Goal: Task Accomplishment & Management: Complete application form

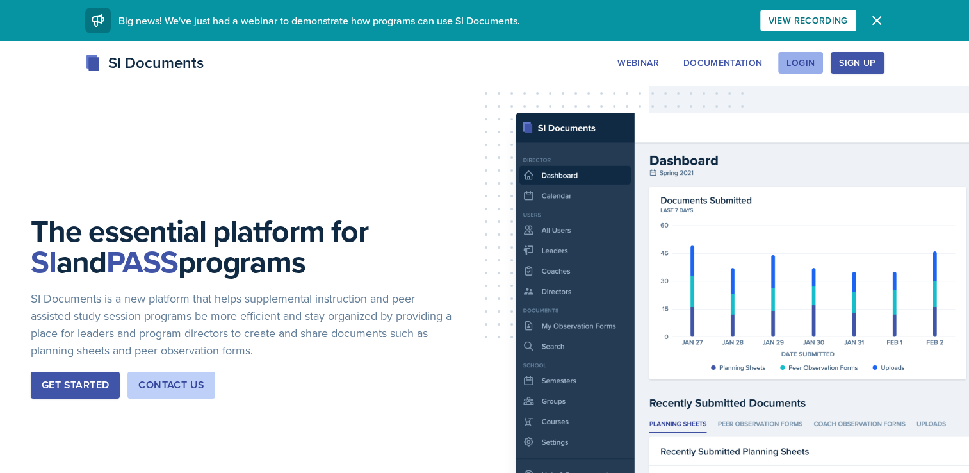
click at [809, 59] on div "Login" at bounding box center [801, 63] width 28 height 10
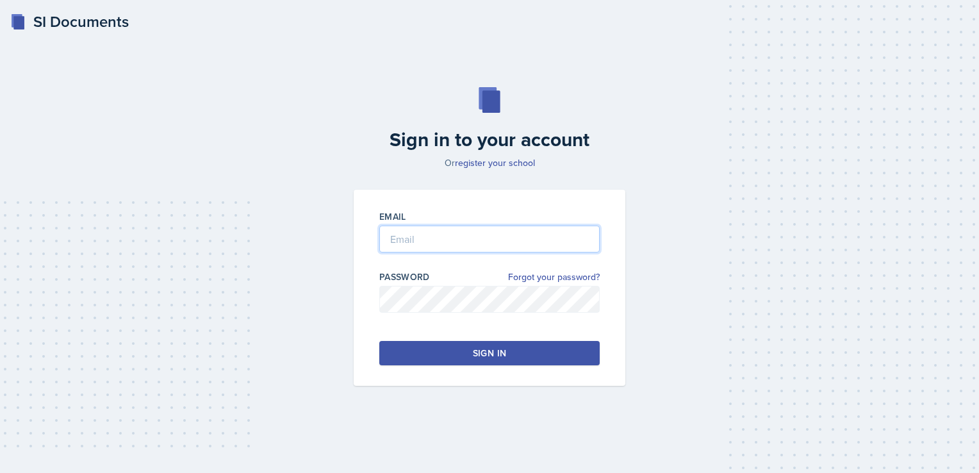
type input "[EMAIL_ADDRESS][DOMAIN_NAME]"
click at [440, 363] on button "Sign in" at bounding box center [489, 353] width 220 height 24
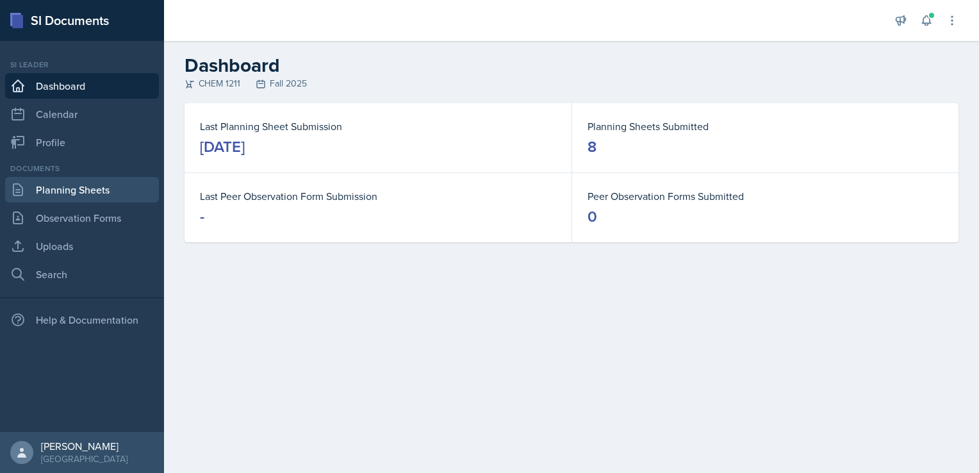
click at [72, 193] on link "Planning Sheets" at bounding box center [82, 190] width 154 height 26
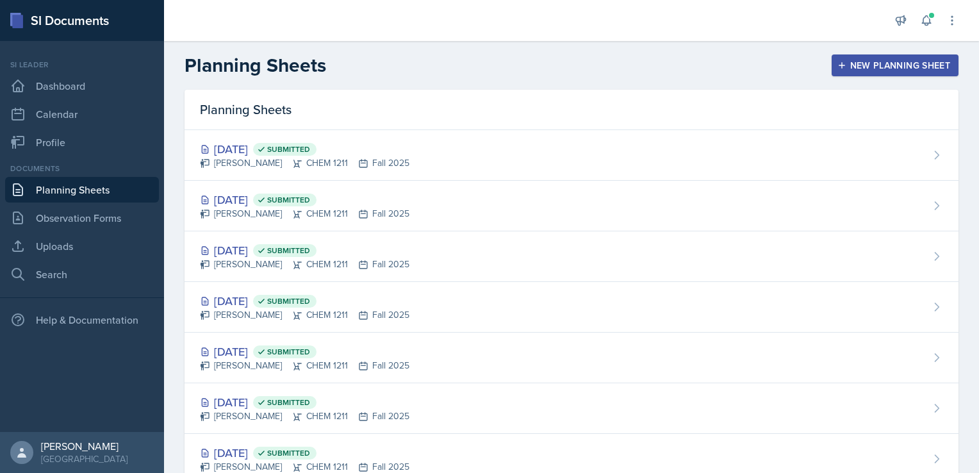
click at [882, 56] on button "New Planning Sheet" at bounding box center [895, 65] width 127 height 22
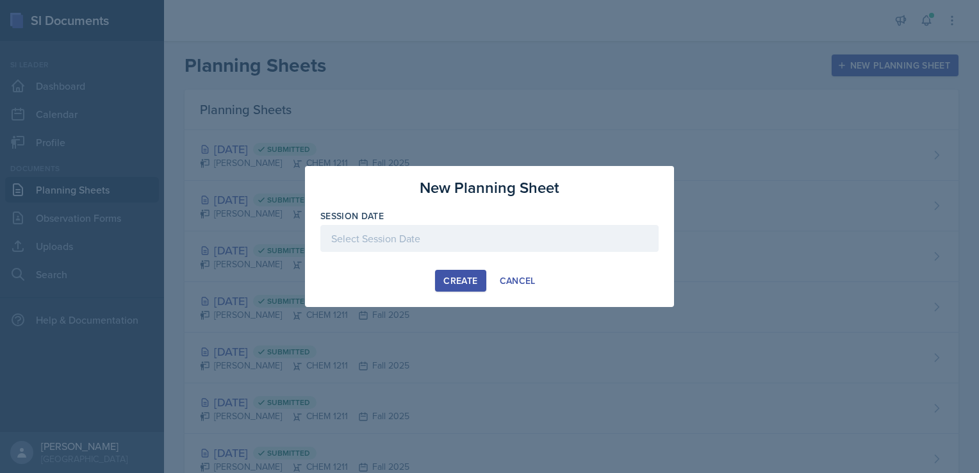
click at [415, 241] on div at bounding box center [489, 238] width 338 height 27
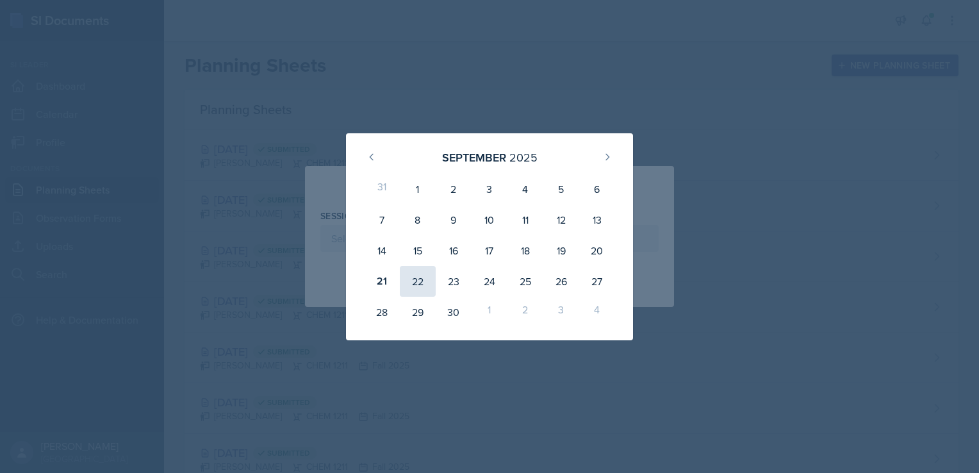
click at [416, 283] on div "22" at bounding box center [418, 281] width 36 height 31
type input "[DATE]"
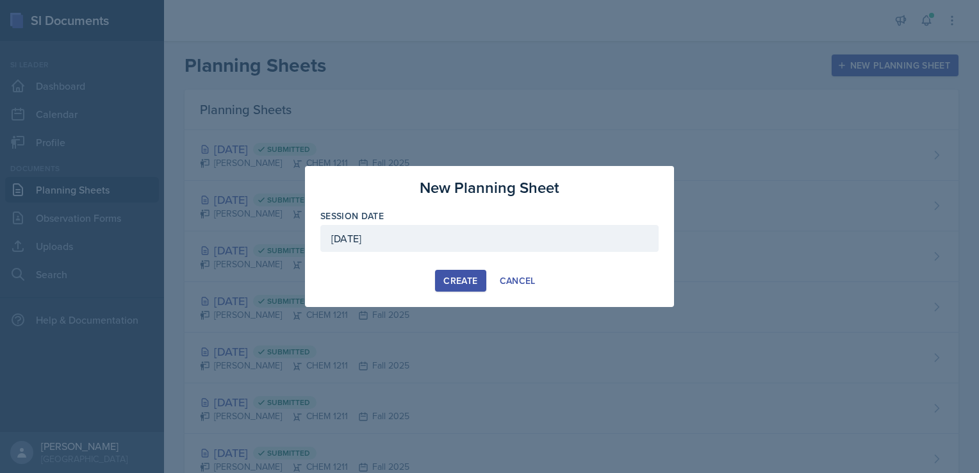
click at [463, 278] on div "Create" at bounding box center [460, 280] width 34 height 10
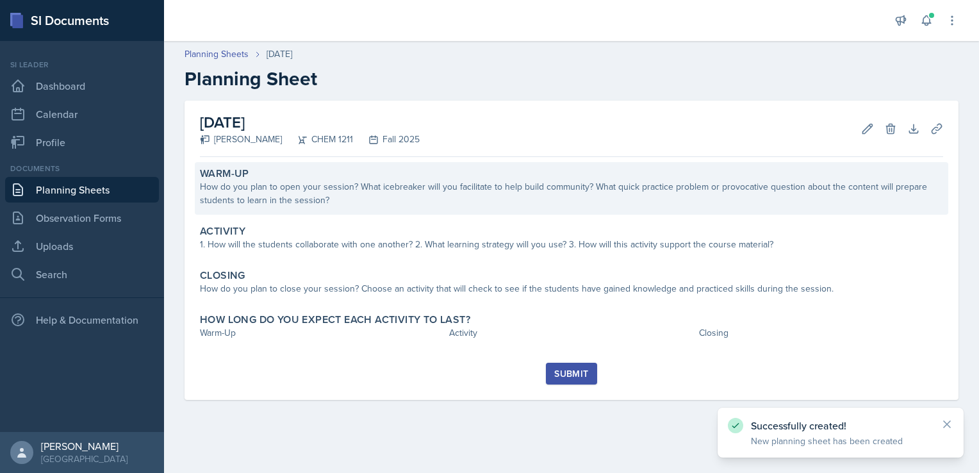
click at [420, 206] on div "How do you plan to open your session? What icebreaker will you facilitate to he…" at bounding box center [571, 193] width 743 height 27
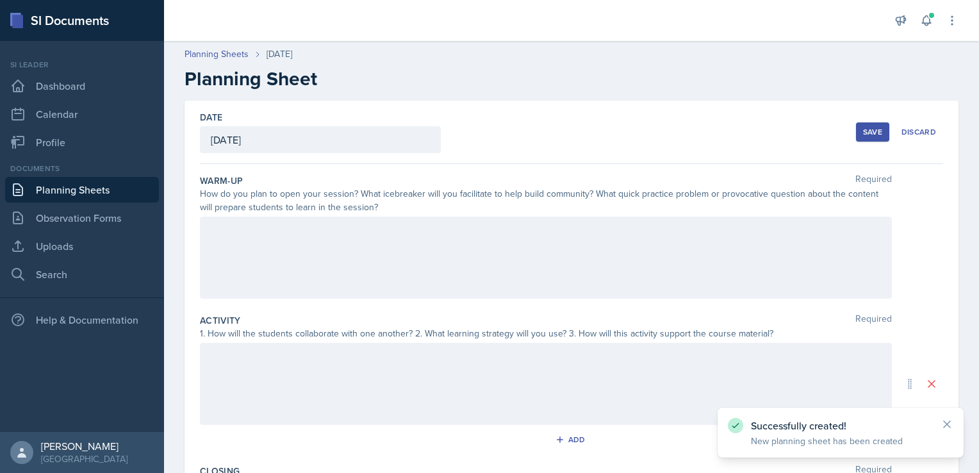
click at [310, 223] on div at bounding box center [546, 258] width 692 height 82
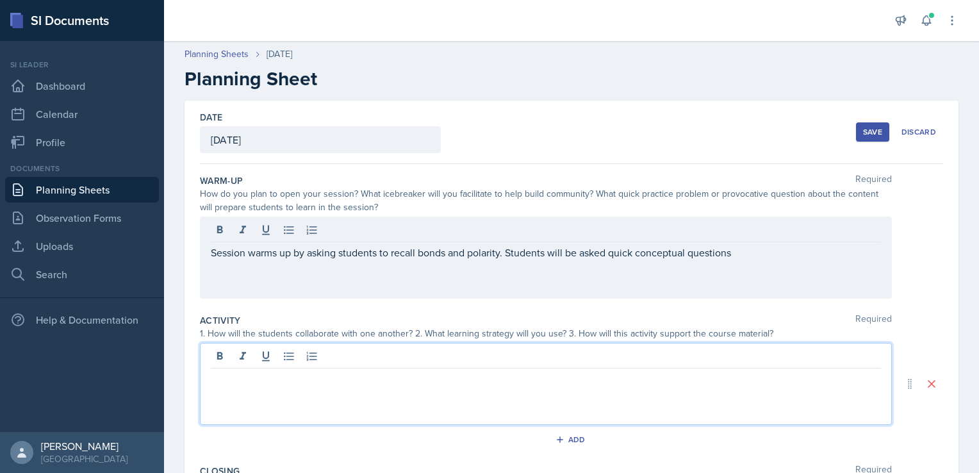
click at [483, 357] on div at bounding box center [546, 384] width 692 height 82
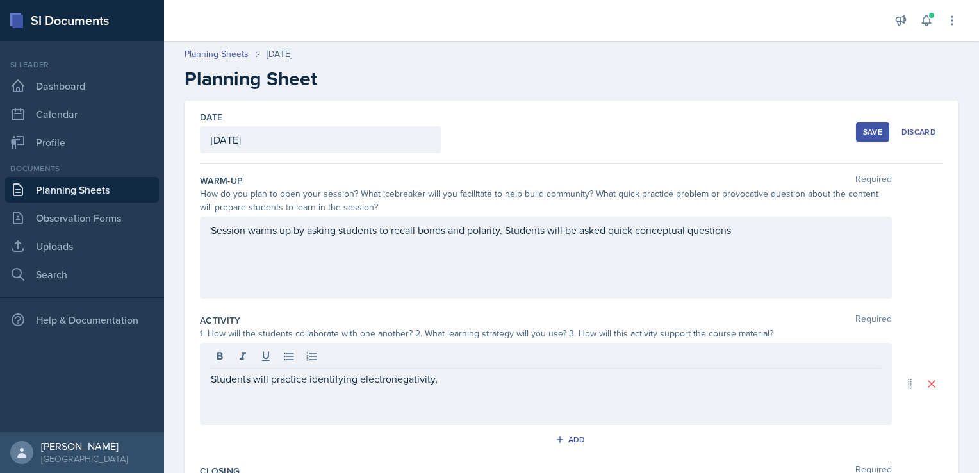
drag, startPoint x: 472, startPoint y: 391, endPoint x: 381, endPoint y: 390, distance: 90.4
click at [381, 390] on div "Students will practice identifying electronegativity," at bounding box center [546, 384] width 692 height 82
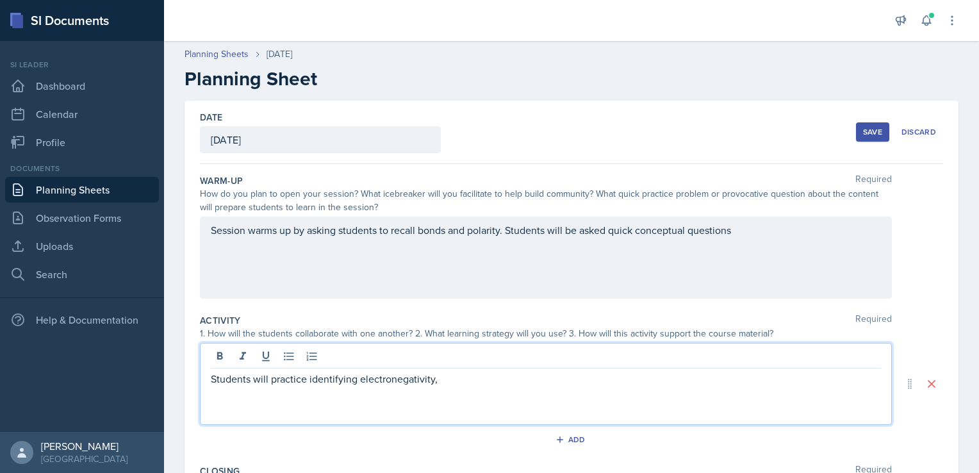
drag, startPoint x: 443, startPoint y: 384, endPoint x: 450, endPoint y: 380, distance: 7.8
click at [450, 380] on p "Students will practice identifying electronegativity," at bounding box center [546, 378] width 670 height 15
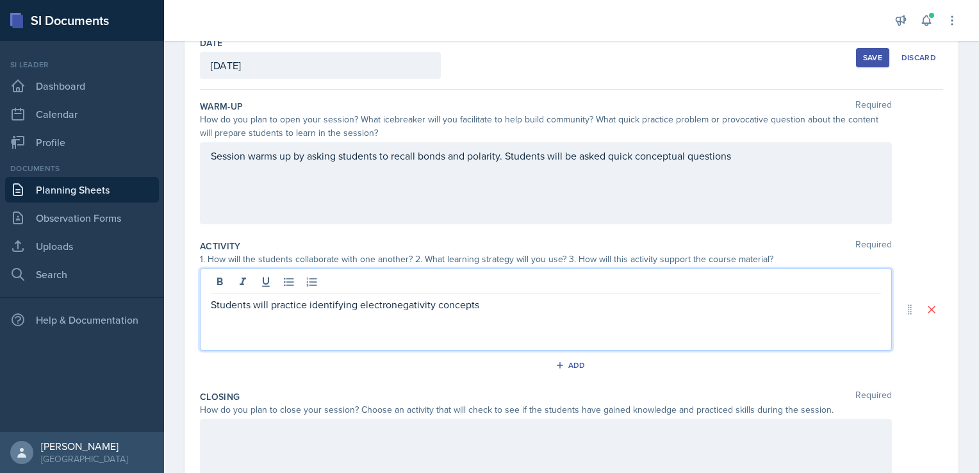
scroll to position [110, 0]
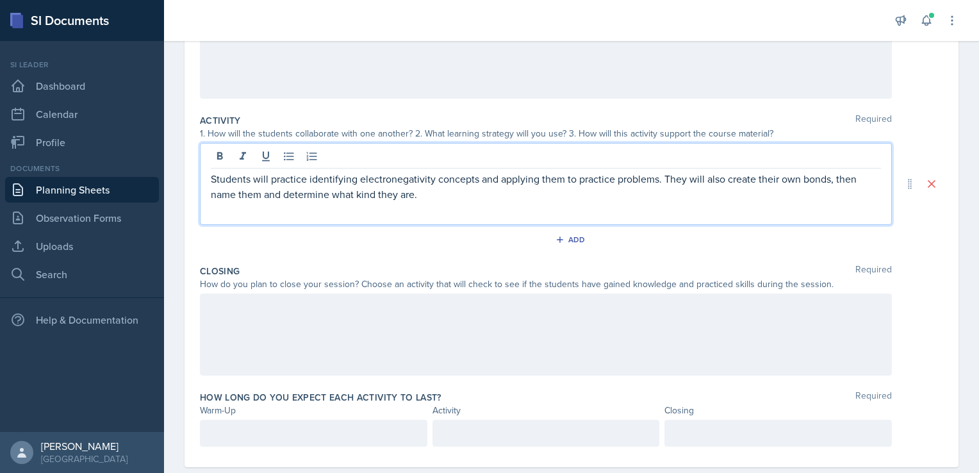
click at [452, 312] on p at bounding box center [546, 306] width 670 height 15
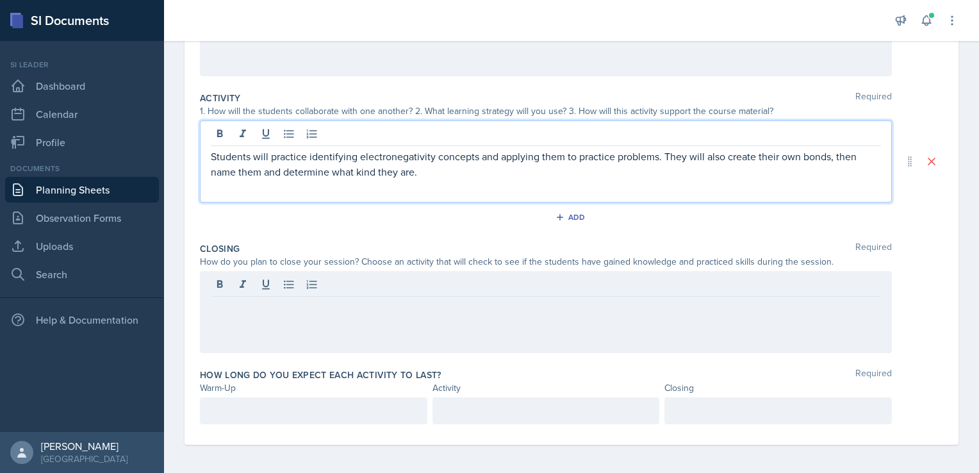
drag, startPoint x: 491, startPoint y: 152, endPoint x: 678, endPoint y: 149, distance: 187.1
click at [678, 149] on p "Students will practice identifying electronegativity concepts and applying them…" at bounding box center [546, 164] width 670 height 31
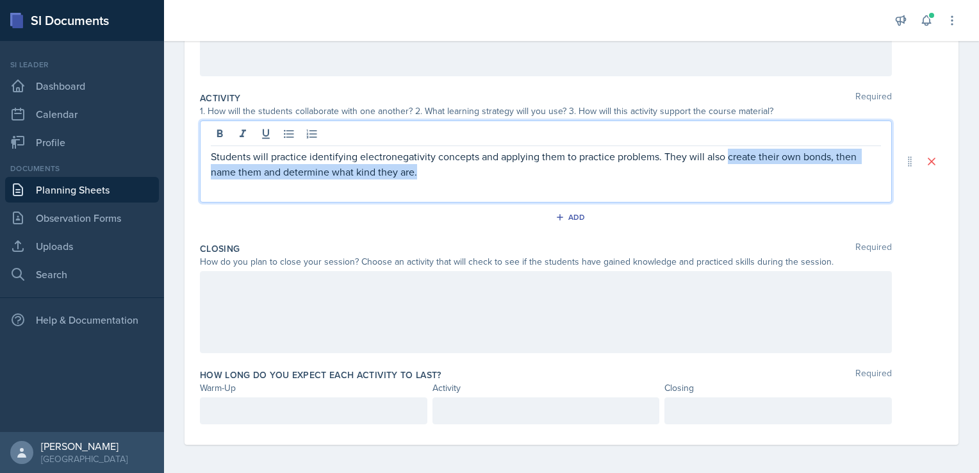
drag, startPoint x: 641, startPoint y: 174, endPoint x: 725, endPoint y: 158, distance: 86.0
click at [725, 158] on p "Students will practice identifying electronegativity concepts and applying them…" at bounding box center [546, 164] width 670 height 31
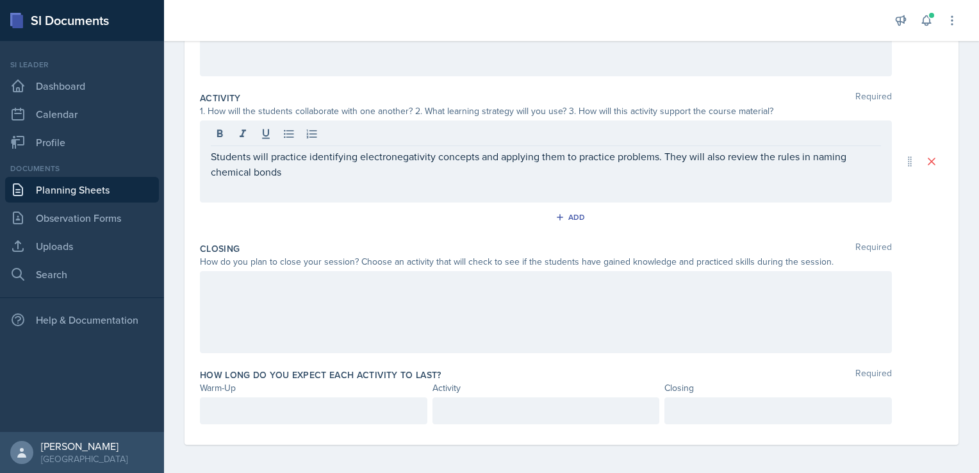
click at [596, 298] on div at bounding box center [546, 312] width 692 height 82
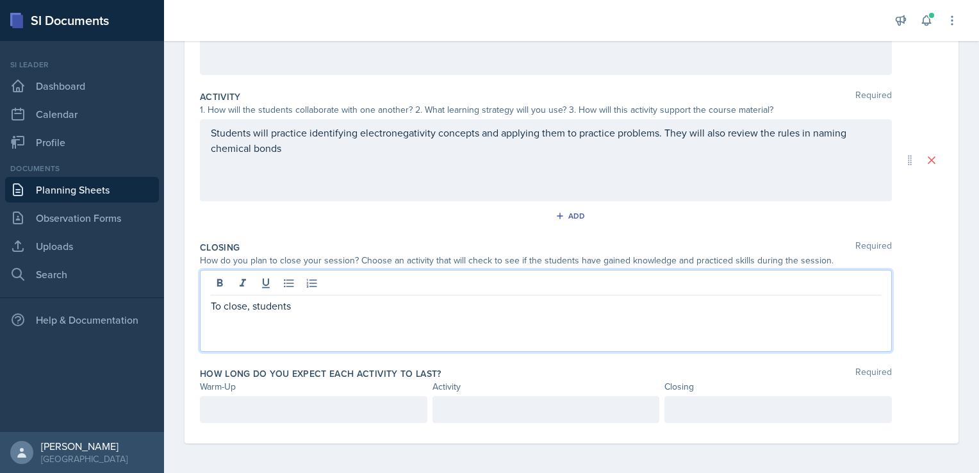
click at [461, 149] on p "Students will practice identifying electronegativity concepts and applying them…" at bounding box center [546, 140] width 670 height 31
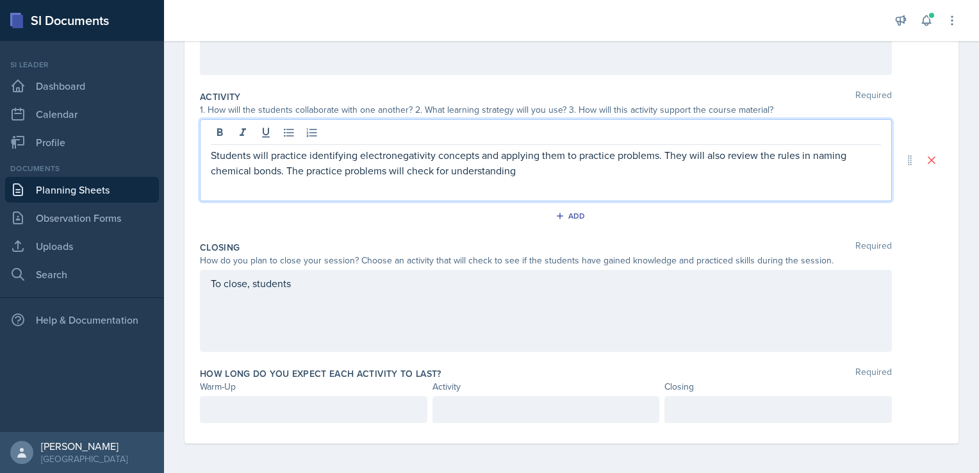
click at [337, 301] on div "To close, students" at bounding box center [546, 311] width 692 height 82
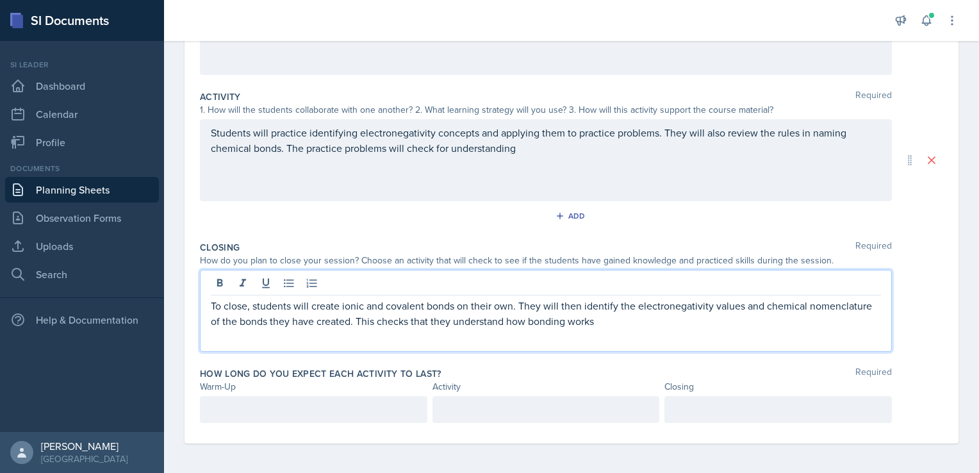
click at [236, 409] on p at bounding box center [314, 409] width 206 height 15
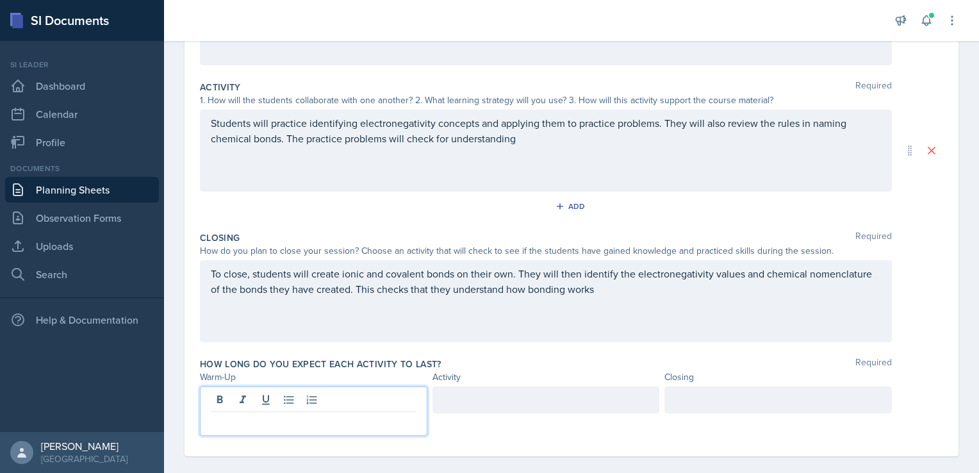
scroll to position [246, 0]
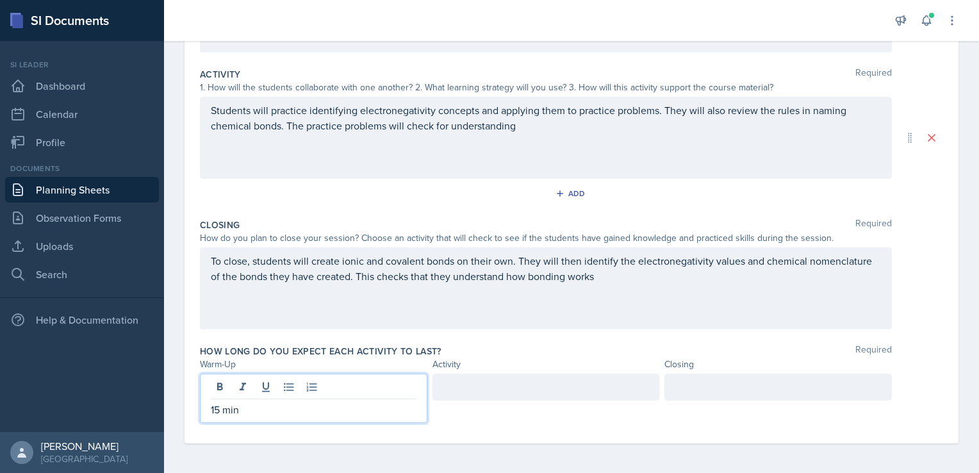
click at [727, 409] on div at bounding box center [777, 397] width 227 height 49
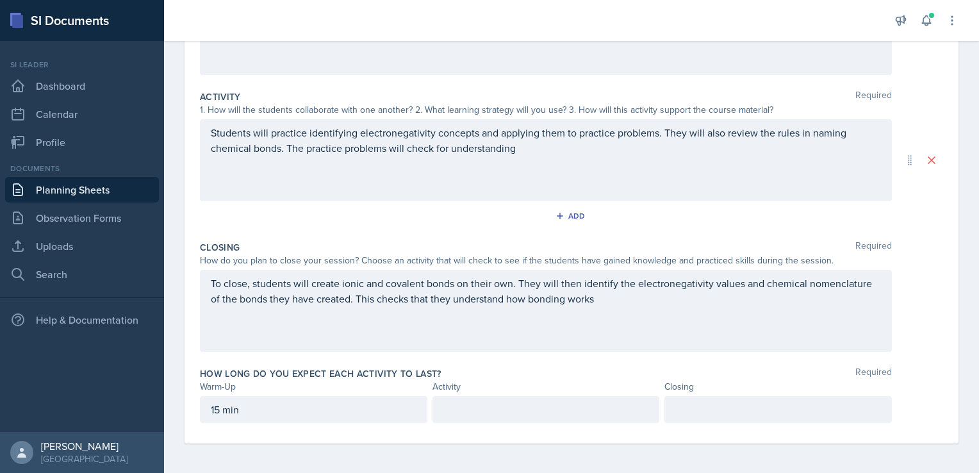
click at [734, 408] on p at bounding box center [778, 409] width 206 height 15
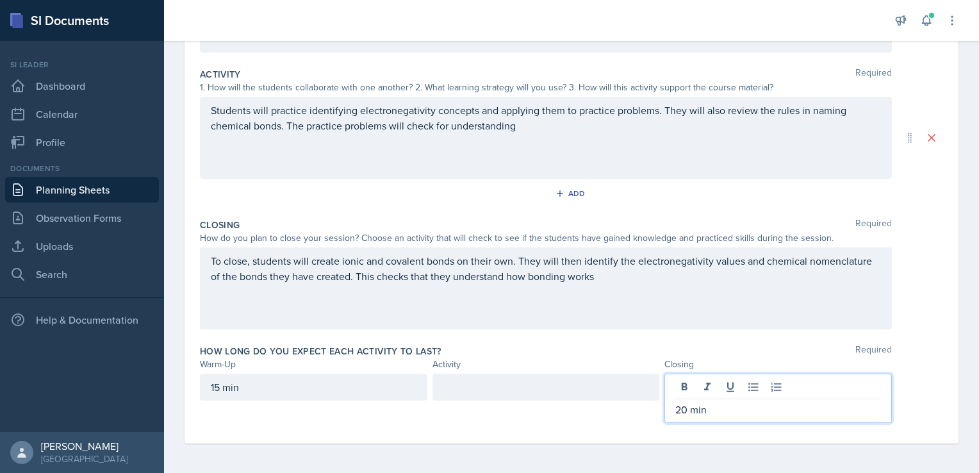
click at [625, 382] on div at bounding box center [545, 386] width 227 height 27
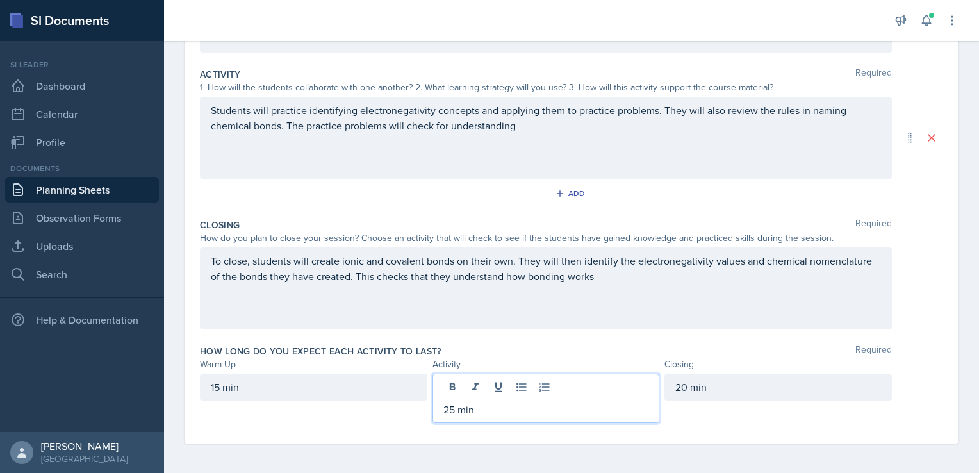
click at [651, 358] on div "Activity" at bounding box center [545, 363] width 227 height 13
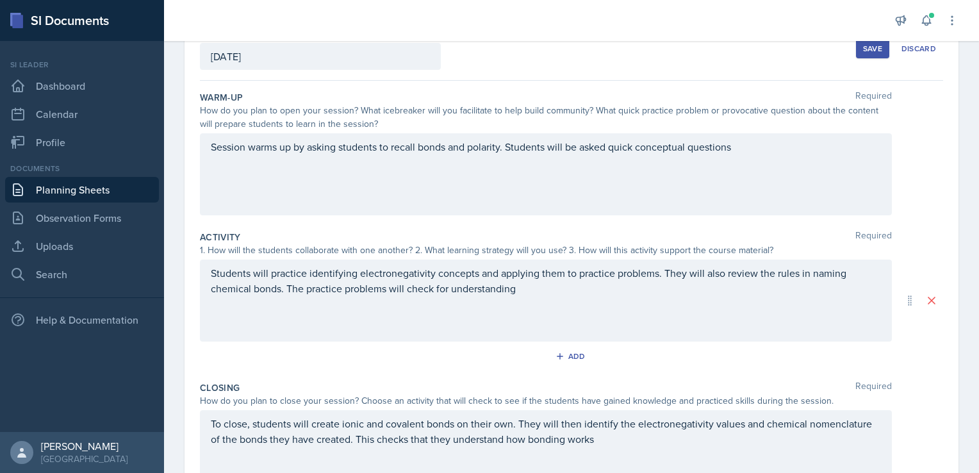
scroll to position [0, 0]
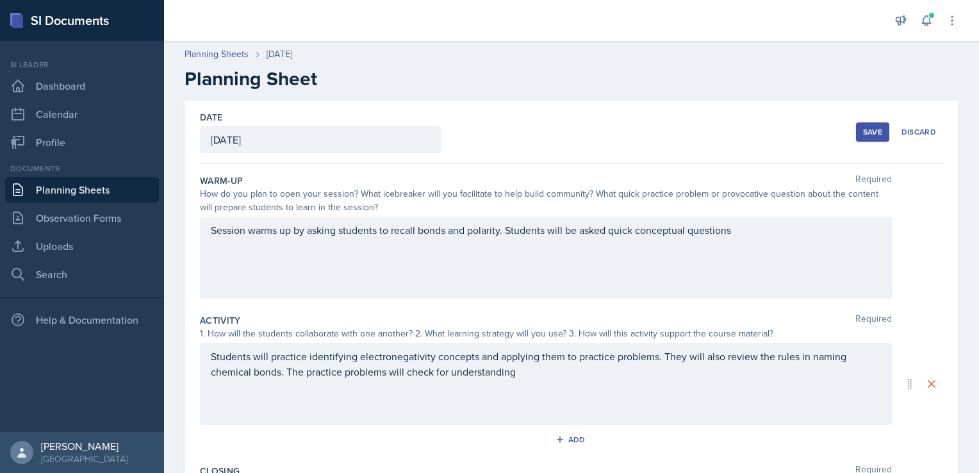
click at [776, 224] on div "Session warms up by asking students to recall bonds and polarity. Students will…" at bounding box center [546, 258] width 692 height 82
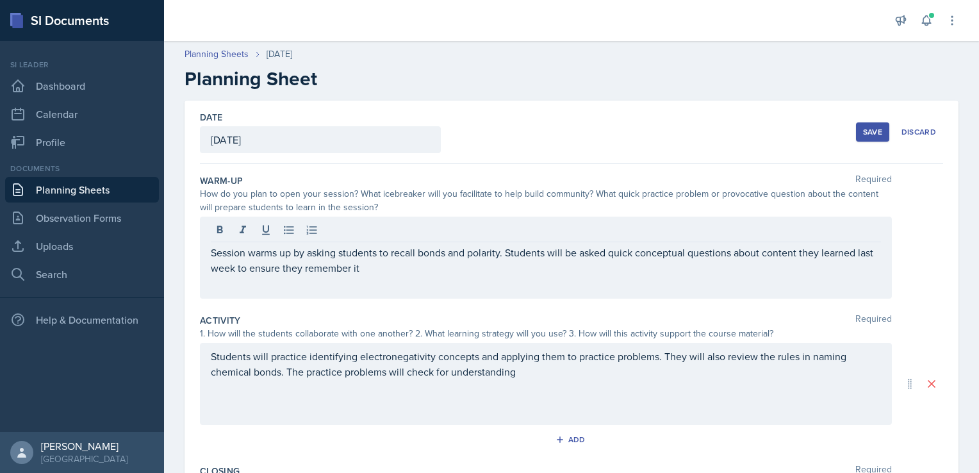
click at [863, 127] on div "Save" at bounding box center [872, 132] width 19 height 10
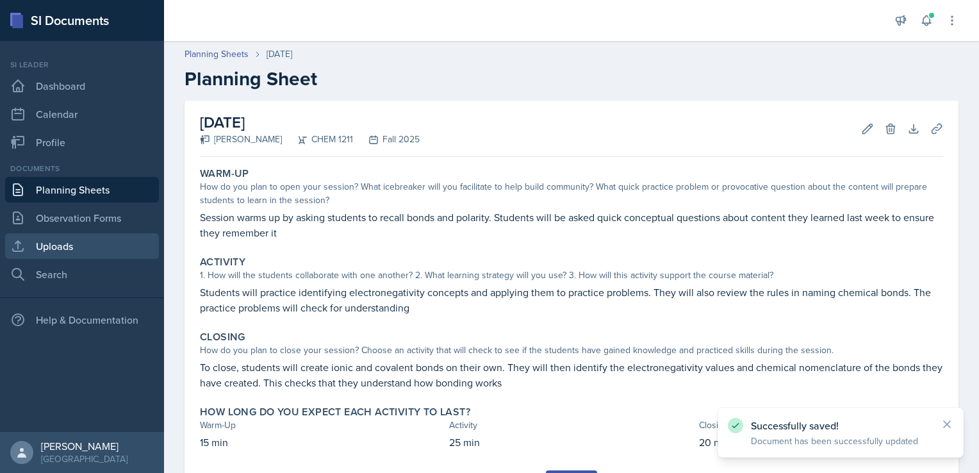
click at [118, 238] on link "Uploads" at bounding box center [82, 246] width 154 height 26
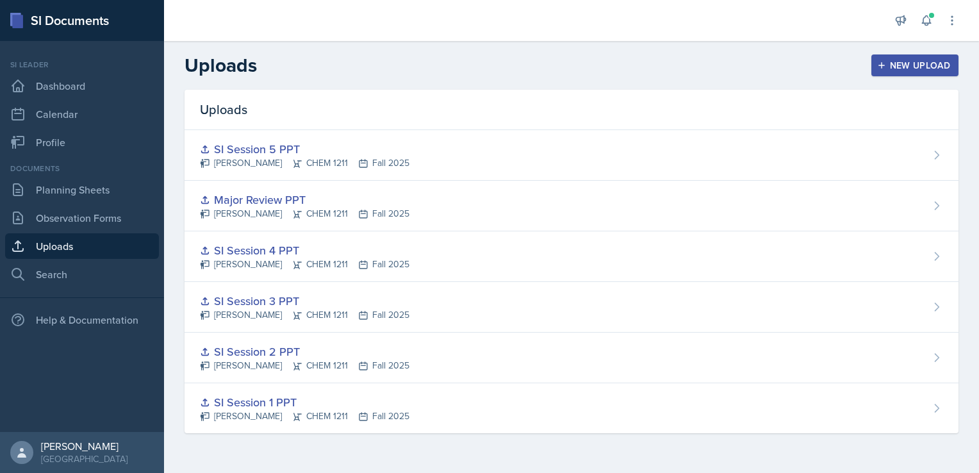
click at [921, 65] on div "New Upload" at bounding box center [915, 65] width 71 height 10
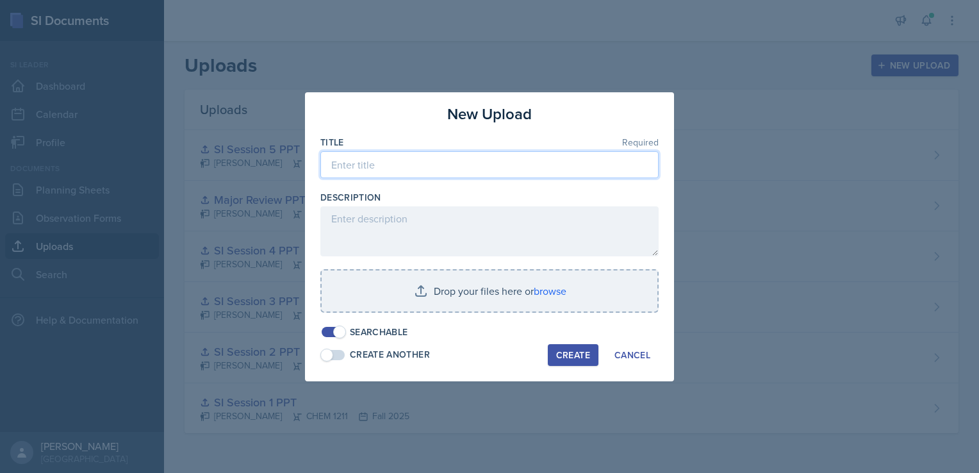
click at [463, 160] on input at bounding box center [489, 164] width 338 height 27
type input "SI Session 6 PPT"
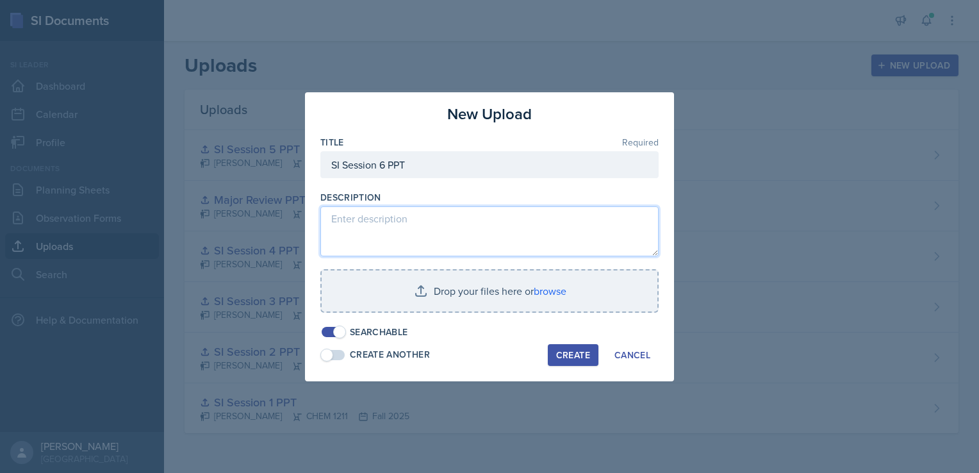
click at [434, 217] on textarea at bounding box center [489, 231] width 338 height 50
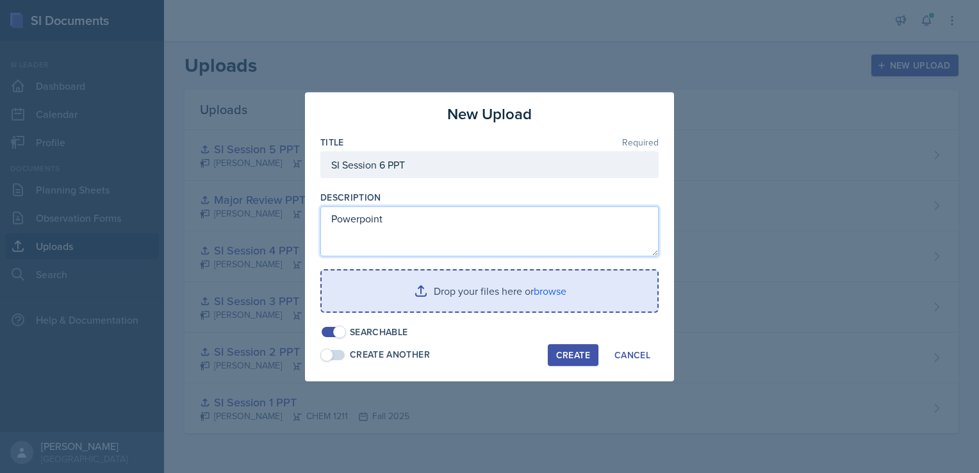
type textarea "Powerpoint"
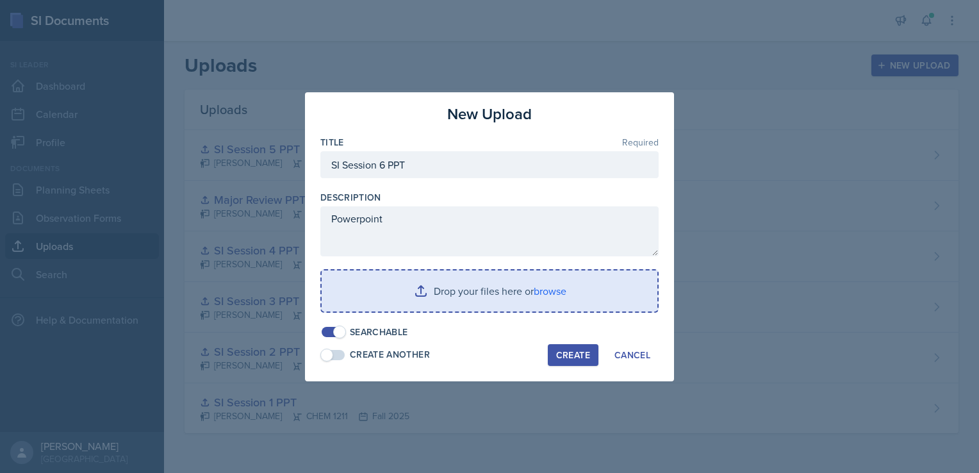
click at [549, 274] on input "file" at bounding box center [490, 290] width 336 height 41
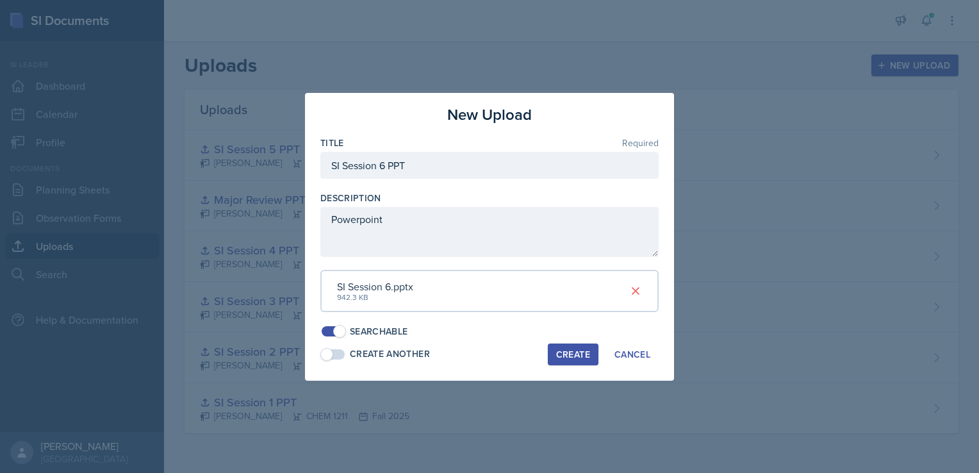
click at [563, 350] on div "Create" at bounding box center [573, 354] width 34 height 10
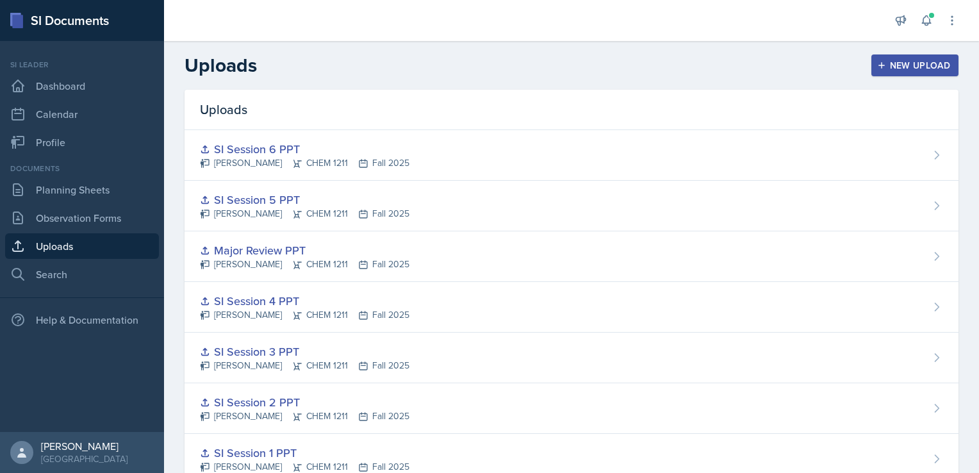
click at [901, 70] on div "New Upload" at bounding box center [915, 65] width 71 height 10
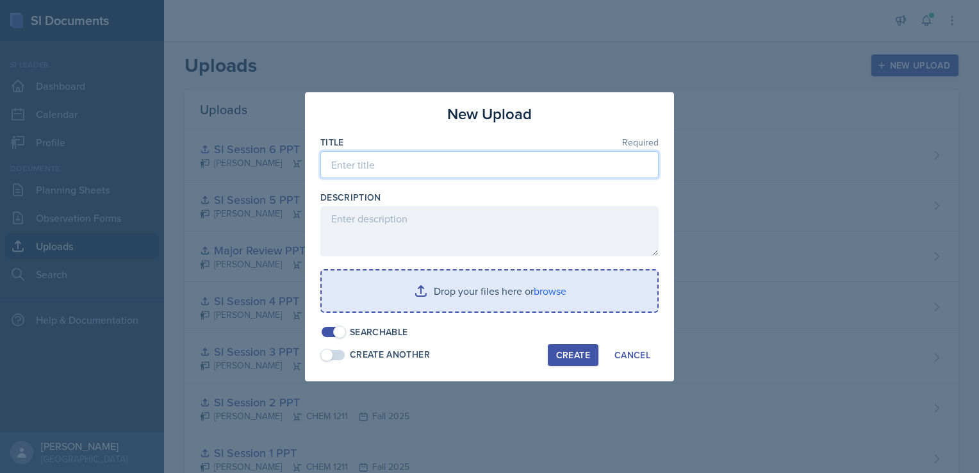
click at [438, 169] on input at bounding box center [489, 164] width 338 height 27
type input "SI Session 7 PPT"
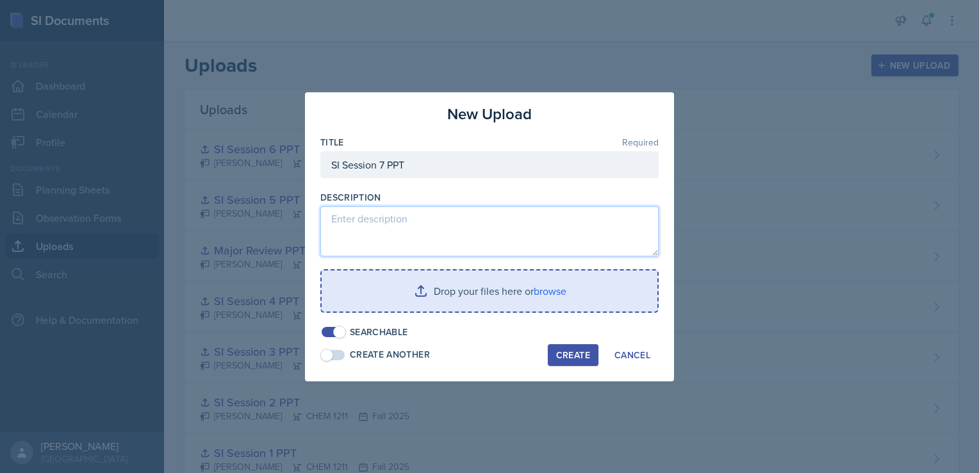
click at [422, 208] on textarea at bounding box center [489, 231] width 338 height 50
type textarea "Powerpoint"
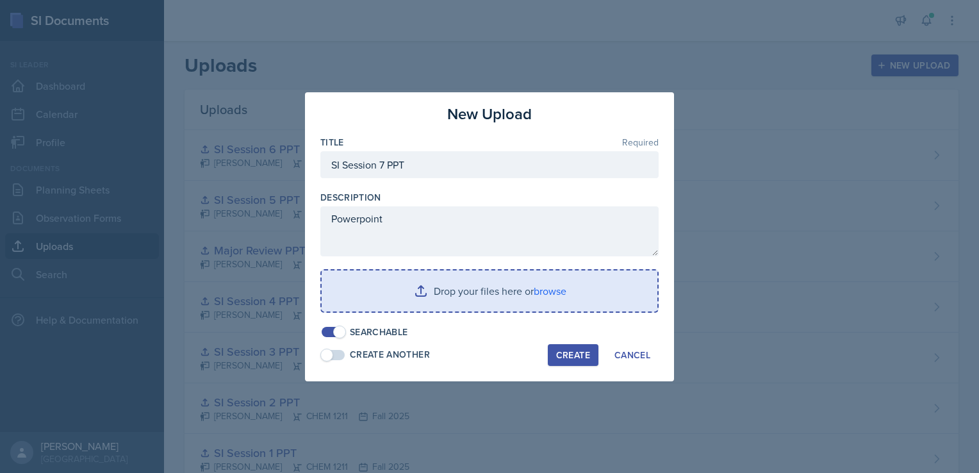
click at [540, 288] on input "file" at bounding box center [490, 290] width 336 height 41
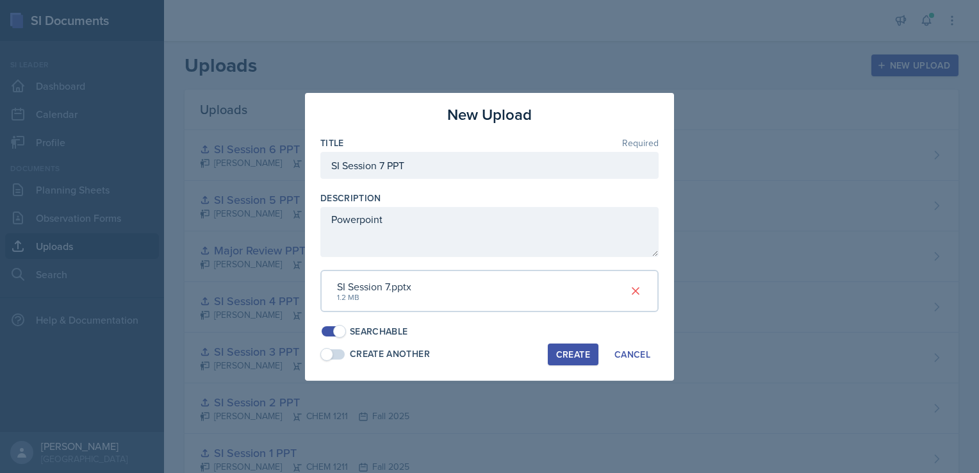
click at [571, 345] on button "Create" at bounding box center [573, 354] width 51 height 22
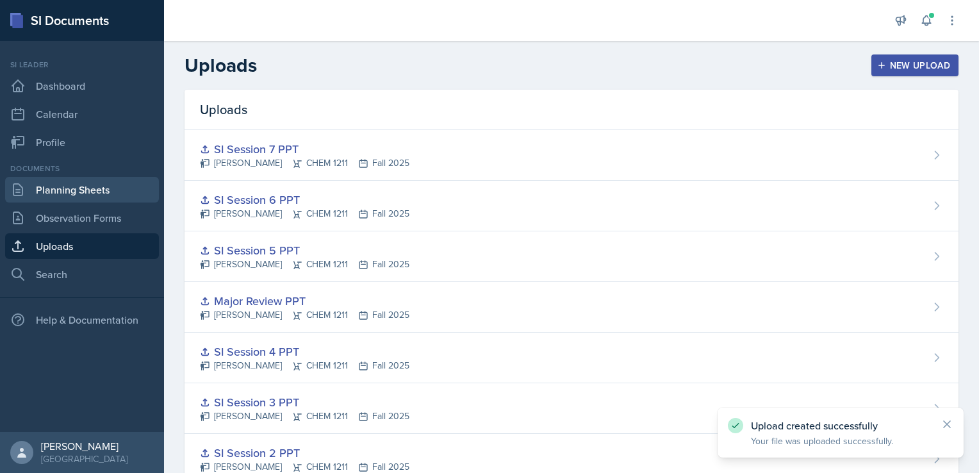
click at [95, 196] on link "Planning Sheets" at bounding box center [82, 190] width 154 height 26
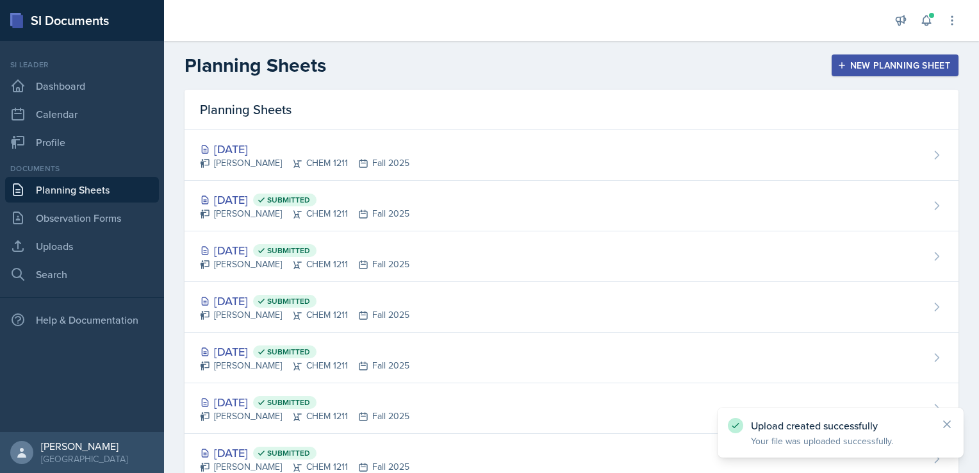
click at [892, 61] on div "New Planning Sheet" at bounding box center [895, 65] width 110 height 10
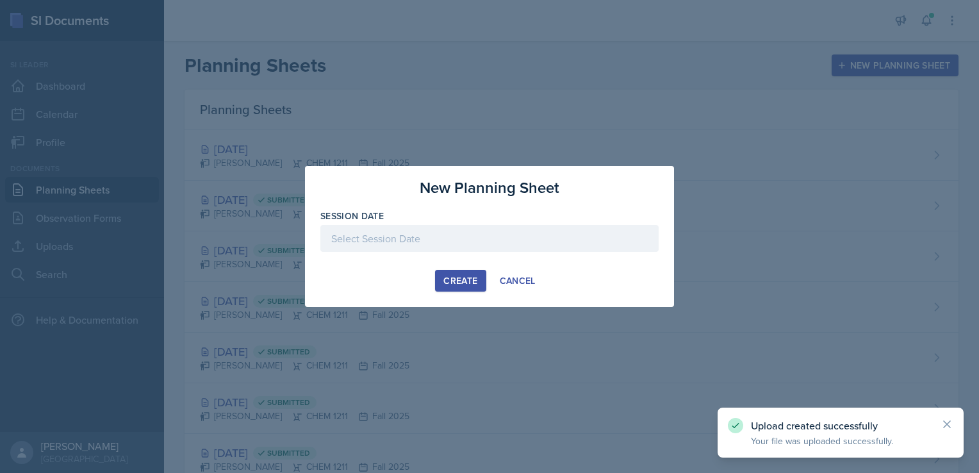
click at [455, 238] on div at bounding box center [489, 238] width 338 height 27
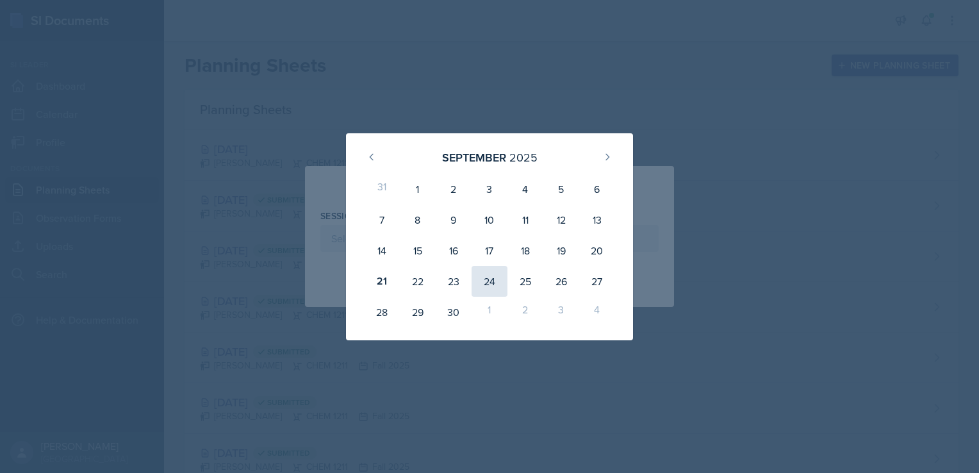
click at [491, 281] on div "24" at bounding box center [490, 281] width 36 height 31
type input "[DATE]"
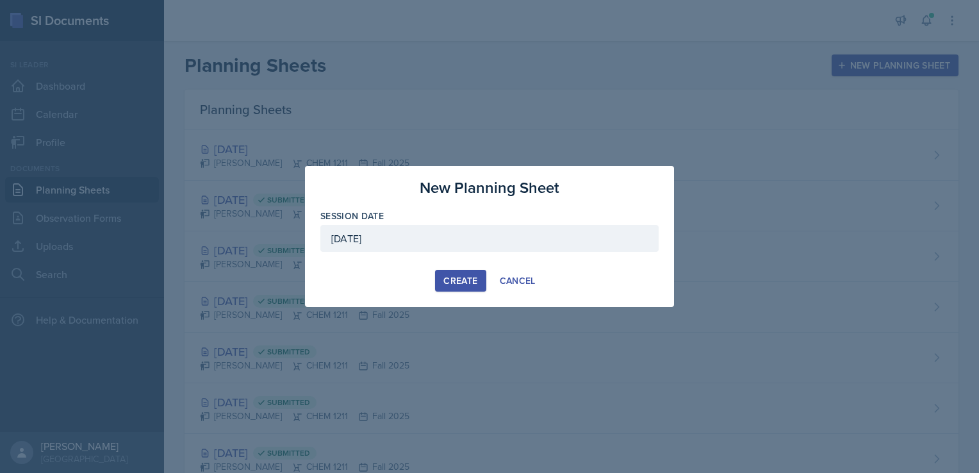
click at [449, 277] on div "Create" at bounding box center [460, 280] width 34 height 10
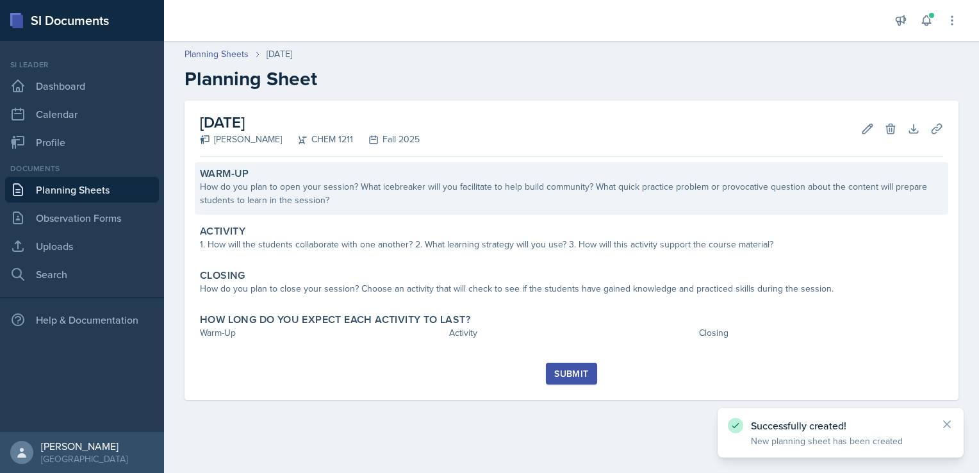
click at [361, 191] on div "How do you plan to open your session? What icebreaker will you facilitate to he…" at bounding box center [571, 193] width 743 height 27
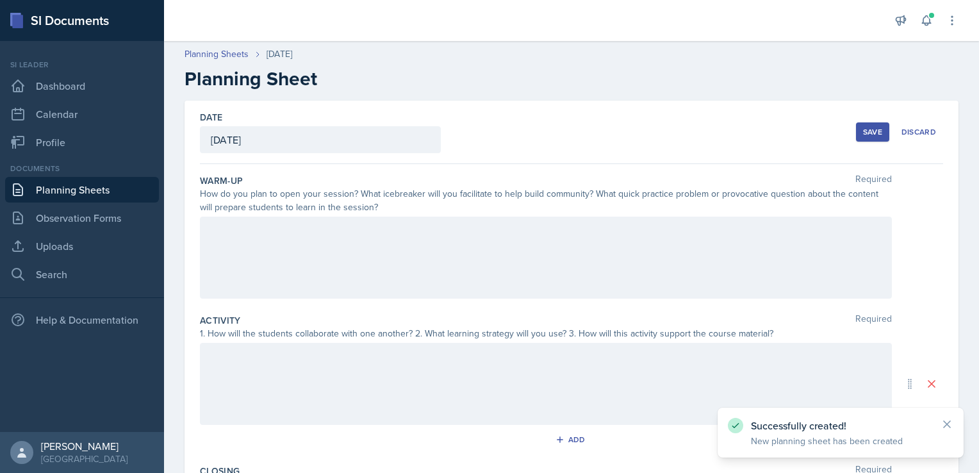
click at [324, 234] on div at bounding box center [546, 258] width 692 height 82
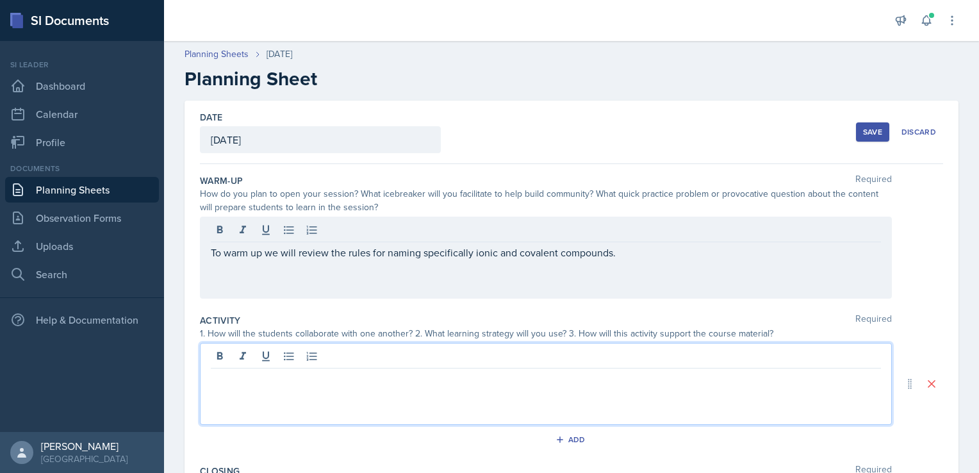
click at [333, 356] on div at bounding box center [546, 384] width 692 height 82
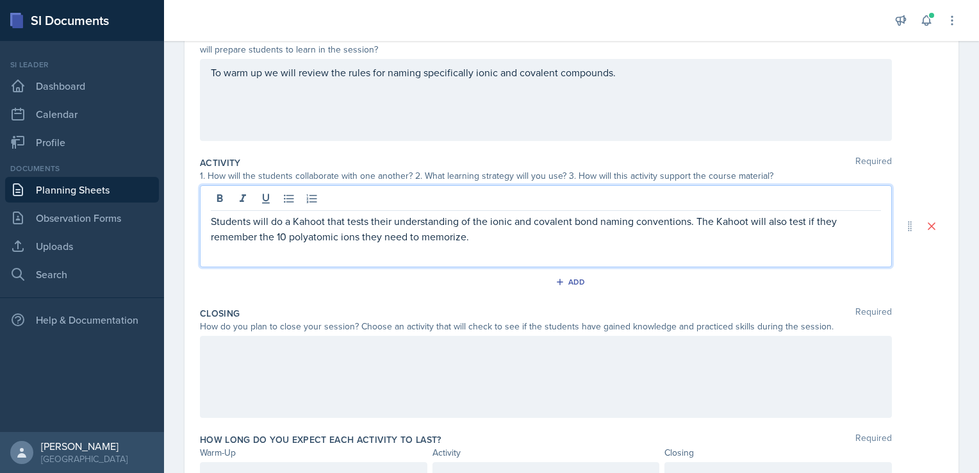
scroll to position [220, 0]
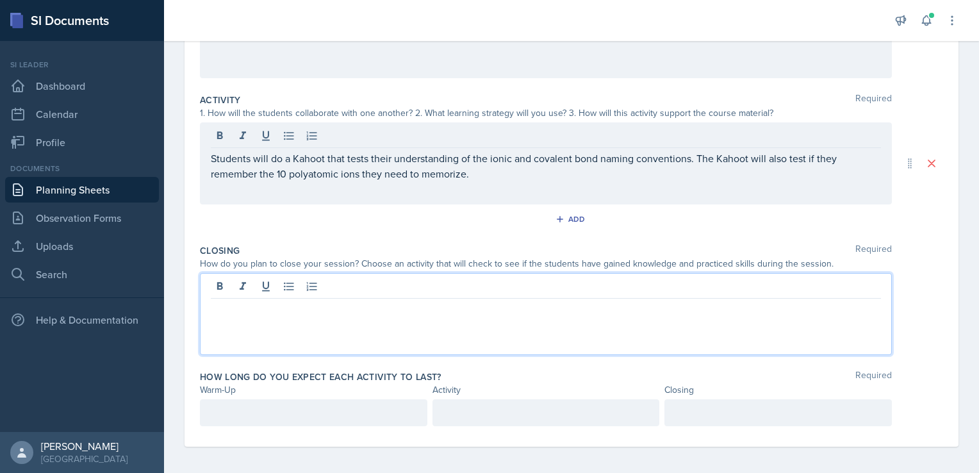
click at [402, 291] on div at bounding box center [546, 314] width 692 height 82
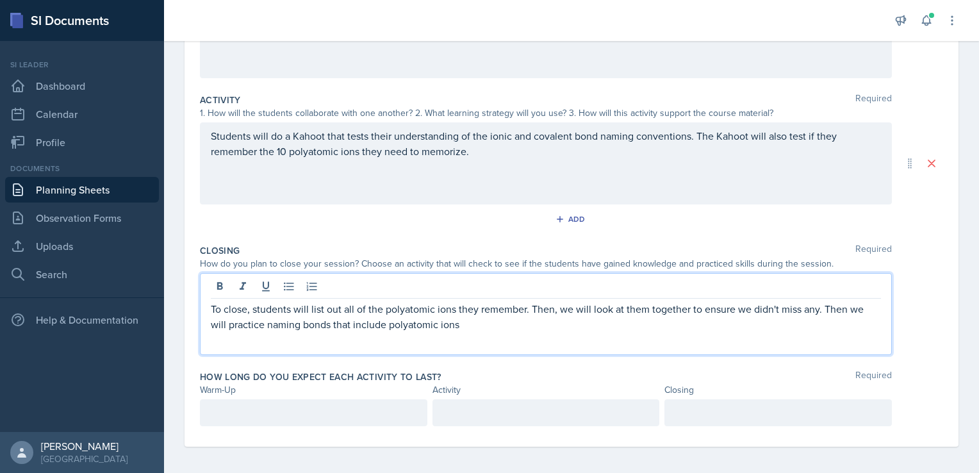
click at [329, 407] on div at bounding box center [313, 412] width 227 height 27
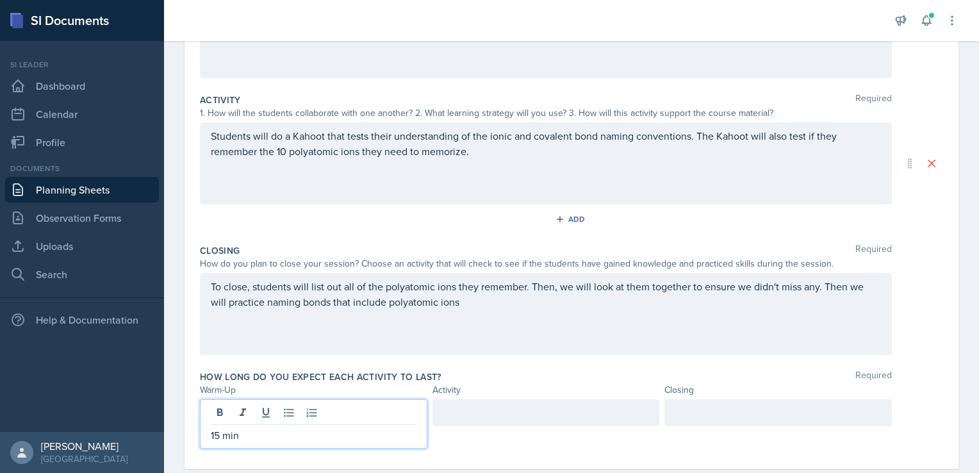
click at [452, 409] on div at bounding box center [545, 412] width 227 height 27
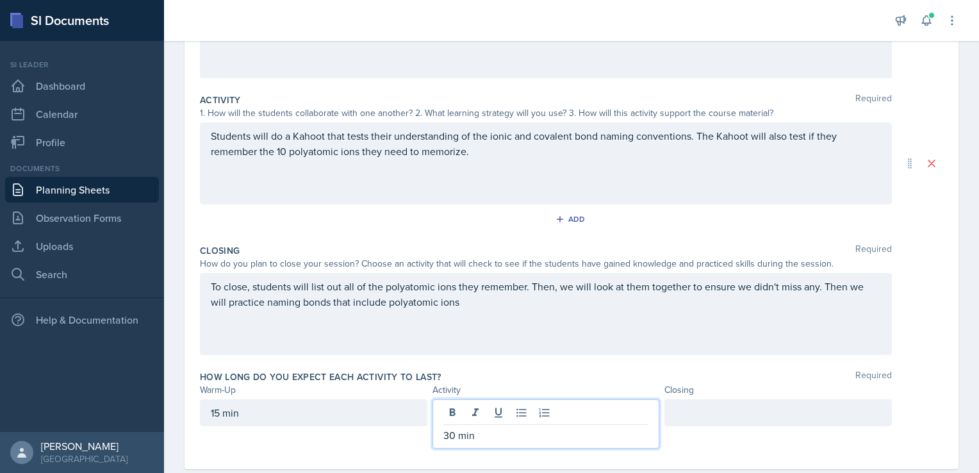
click at [703, 414] on div at bounding box center [777, 412] width 227 height 27
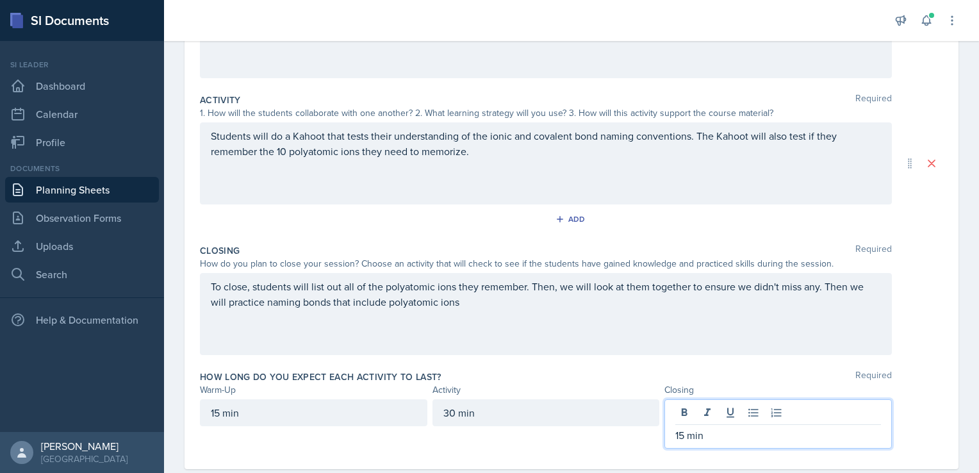
click at [746, 358] on div "Closing Required How do you plan to close your session? Choose an activity that…" at bounding box center [571, 302] width 743 height 126
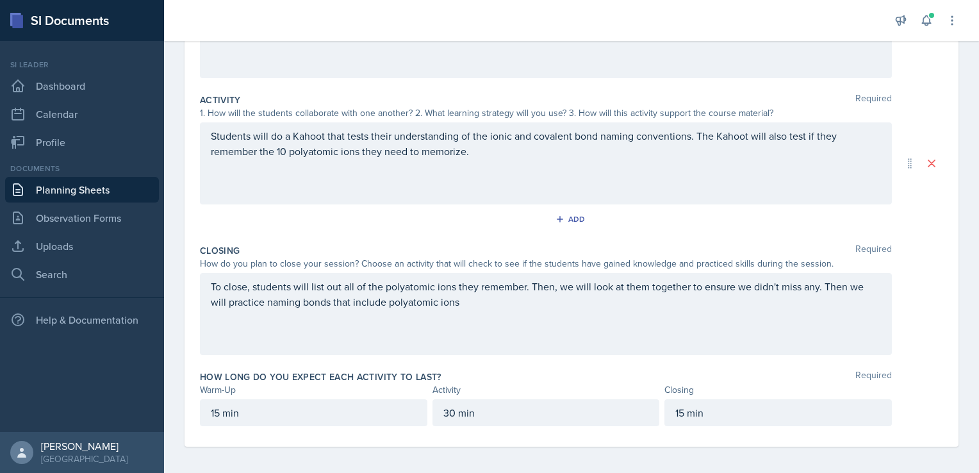
scroll to position [0, 0]
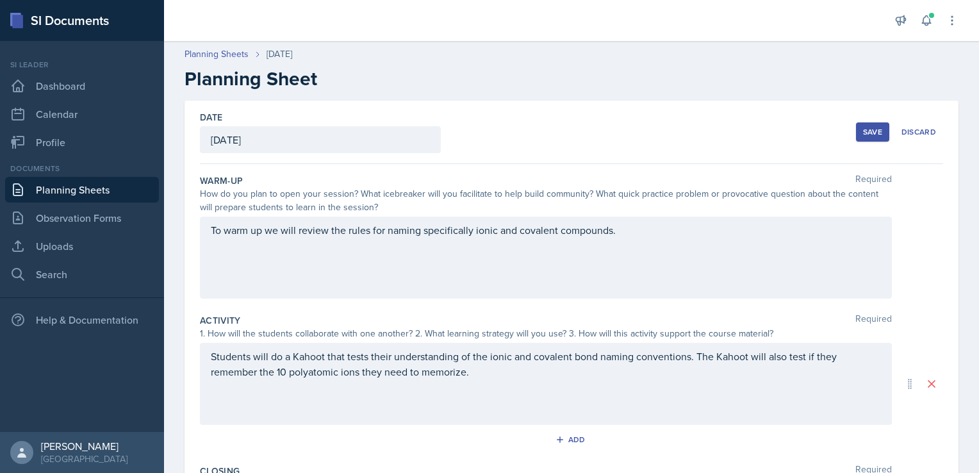
click at [868, 136] on div "Save" at bounding box center [872, 132] width 19 height 10
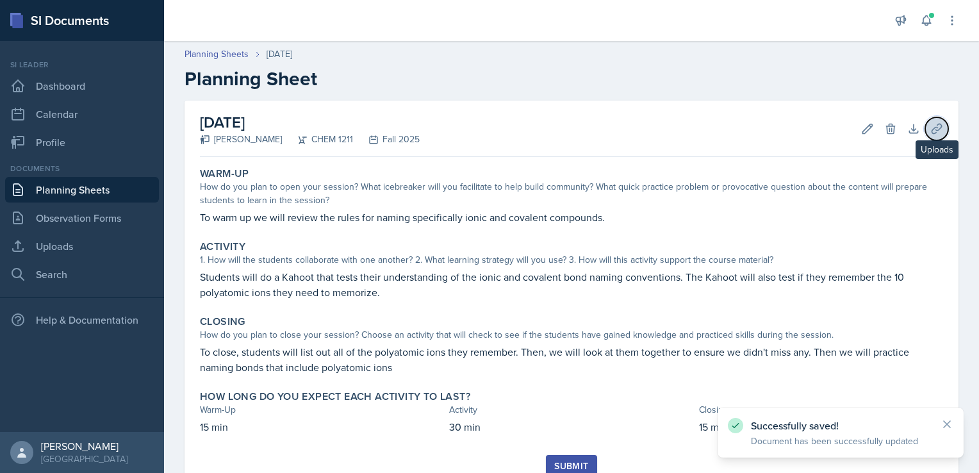
click at [930, 135] on icon at bounding box center [936, 128] width 13 height 13
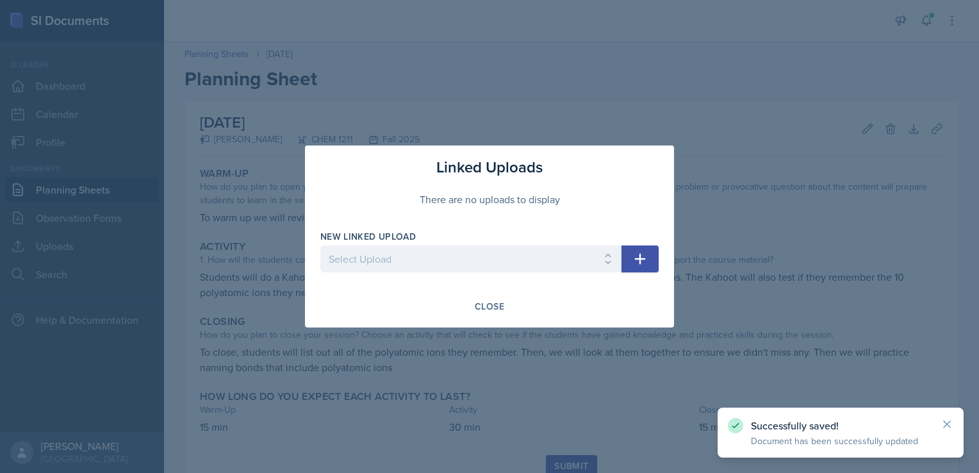
click at [497, 273] on div at bounding box center [470, 278] width 301 height 13
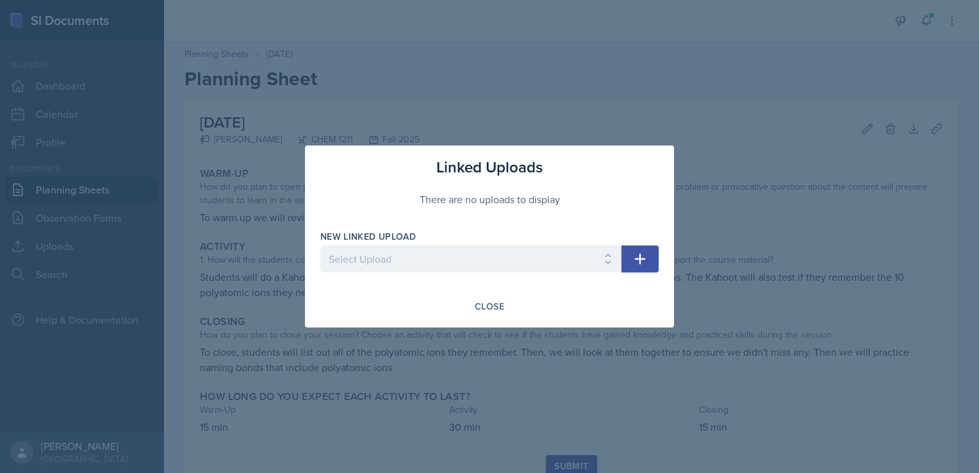
click at [634, 258] on icon "button" at bounding box center [639, 258] width 15 height 15
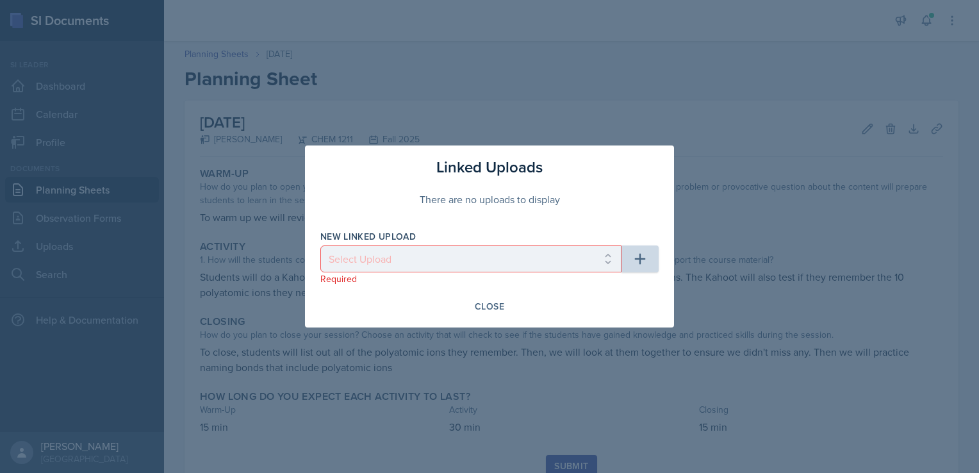
click at [562, 242] on div "New Linked Upload" at bounding box center [470, 236] width 301 height 13
click at [566, 249] on select "Select Upload SI Session 1 PPT SI Session 2 PPT SI Session 3 PPT SI Session 4 P…" at bounding box center [470, 258] width 301 height 27
select select "398d56c9-1c07-4952-96c1-5fd9e09c78b2"
click at [320, 245] on select "Select Upload SI Session 1 PPT SI Session 2 PPT SI Session 3 PPT SI Session 4 P…" at bounding box center [470, 258] width 301 height 27
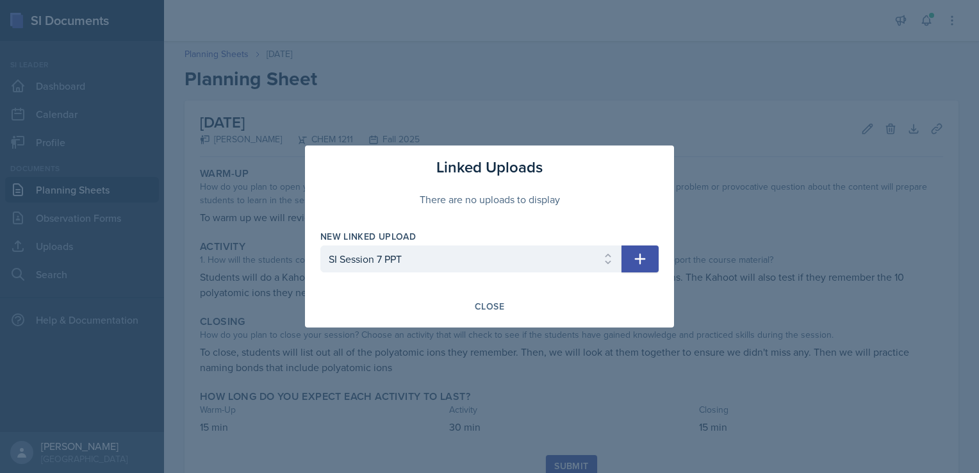
click at [657, 263] on button "button" at bounding box center [639, 258] width 37 height 27
select select
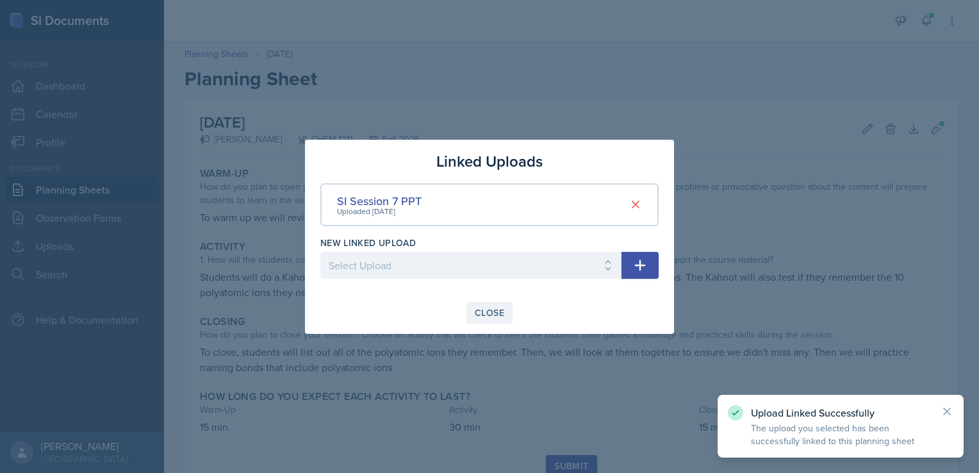
click at [484, 311] on div "Close" at bounding box center [489, 313] width 29 height 10
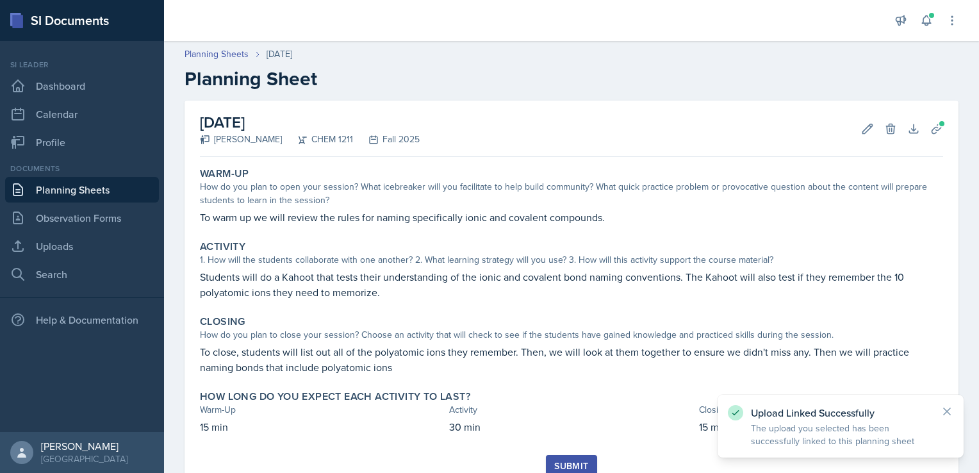
click at [563, 453] on div "Warm-Up How do you plan to open your session? What icebreaker will you facilita…" at bounding box center [571, 308] width 743 height 293
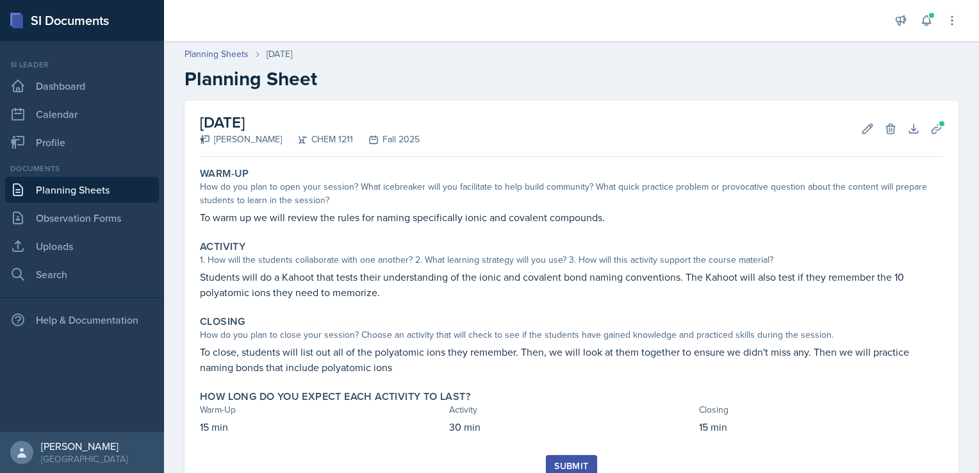
click at [566, 466] on div "Submit" at bounding box center [571, 466] width 34 height 10
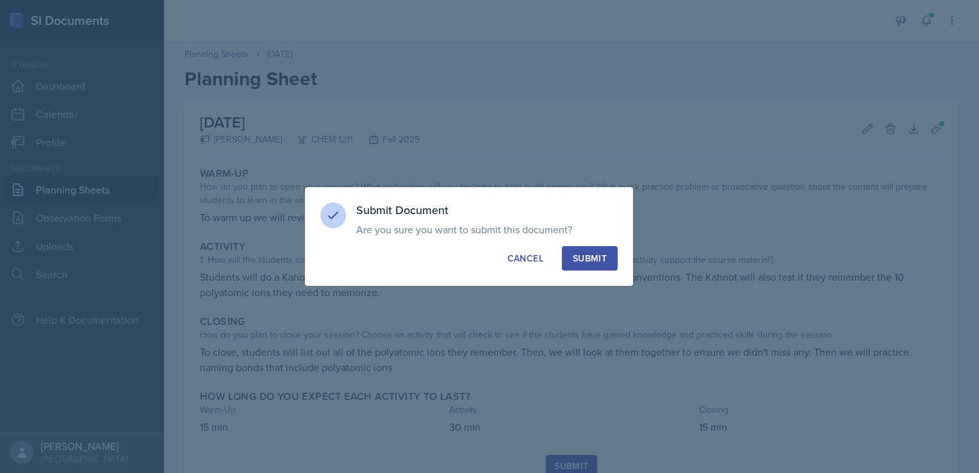
click at [600, 267] on button "Submit" at bounding box center [590, 258] width 56 height 24
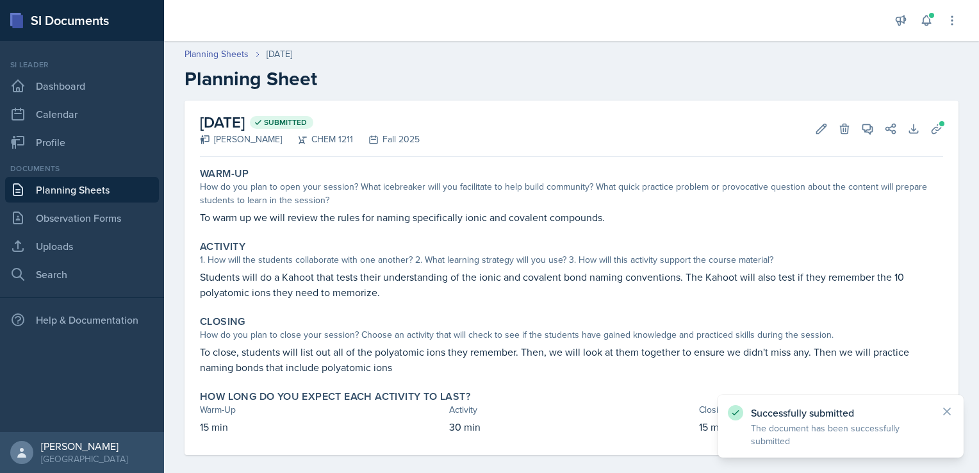
click at [106, 186] on link "Planning Sheets" at bounding box center [82, 190] width 154 height 26
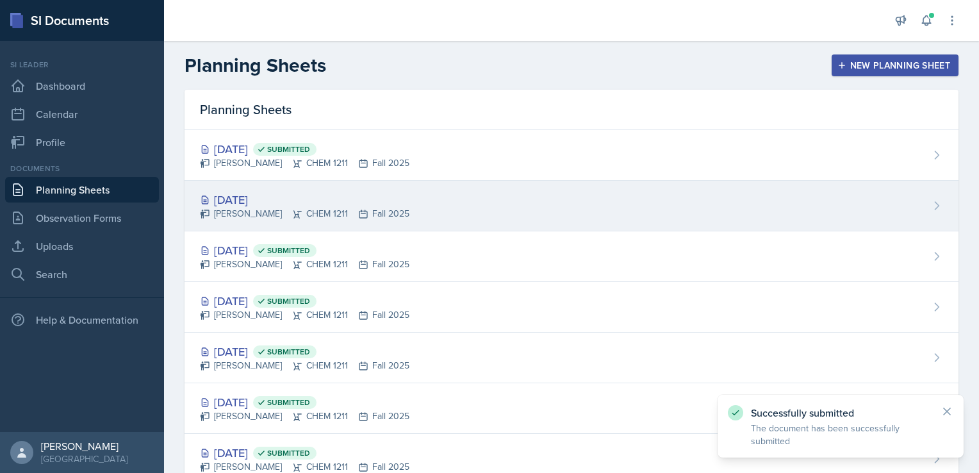
click at [256, 208] on div "[PERSON_NAME] CHEM 1211 Fall 2025" at bounding box center [304, 213] width 209 height 13
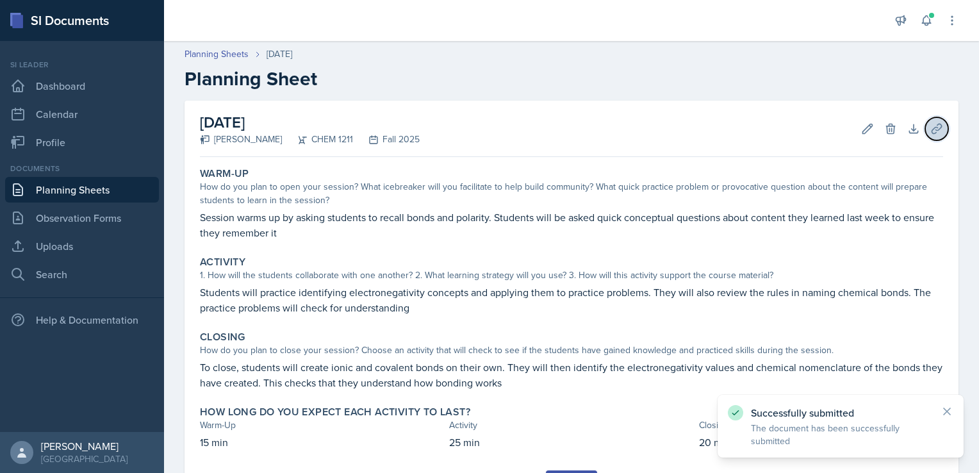
click at [931, 127] on icon at bounding box center [936, 129] width 10 height 10
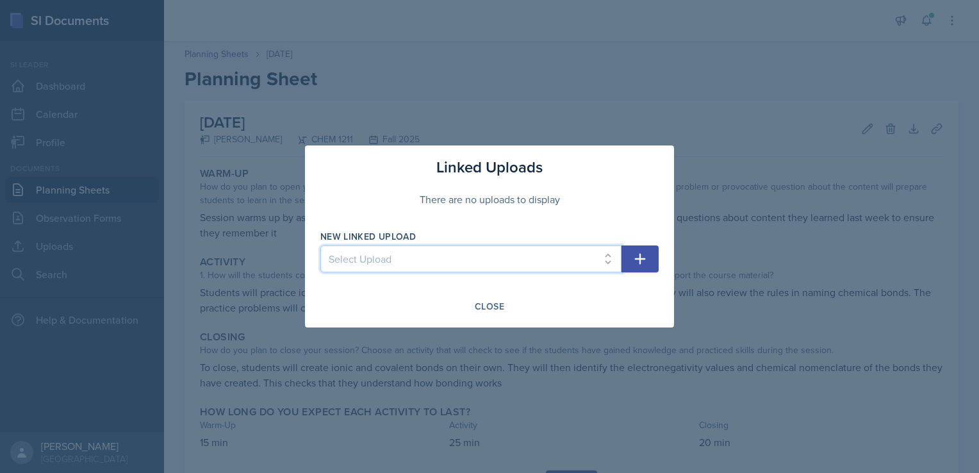
click at [559, 268] on select "Select Upload SI Session 1 PPT SI Session 2 PPT SI Session 3 PPT SI Session 4 P…" at bounding box center [470, 258] width 301 height 27
select select "7745e93c-885c-43ee-8e64-f91d5a7fc063"
click at [320, 245] on select "Select Upload SI Session 1 PPT SI Session 2 PPT SI Session 3 PPT SI Session 4 P…" at bounding box center [470, 258] width 301 height 27
click at [645, 262] on icon "button" at bounding box center [639, 258] width 15 height 15
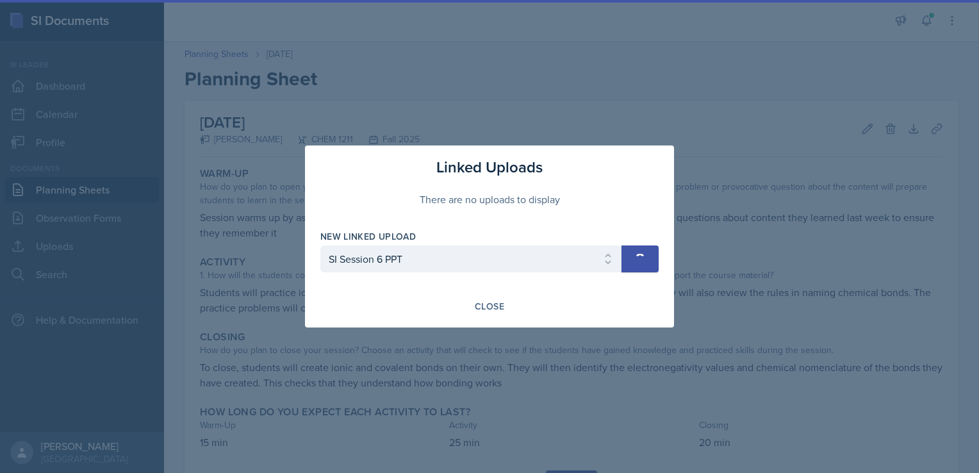
select select
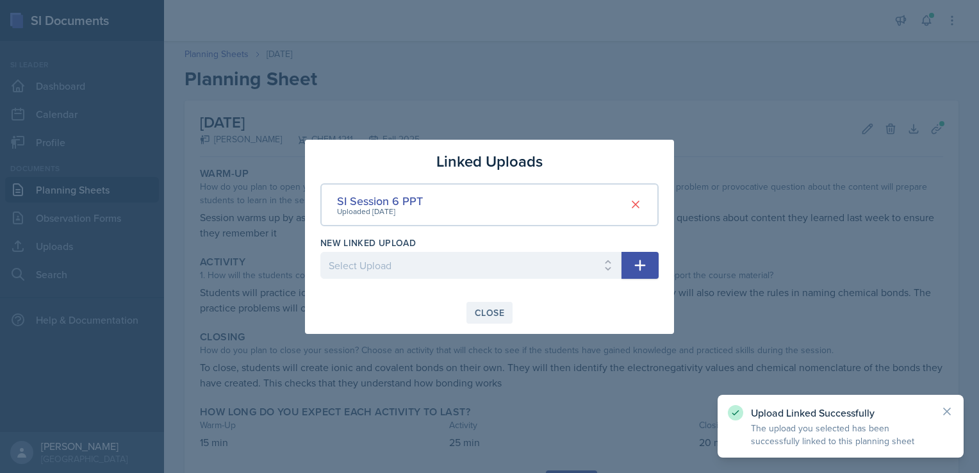
click at [493, 309] on div "Close" at bounding box center [489, 313] width 29 height 10
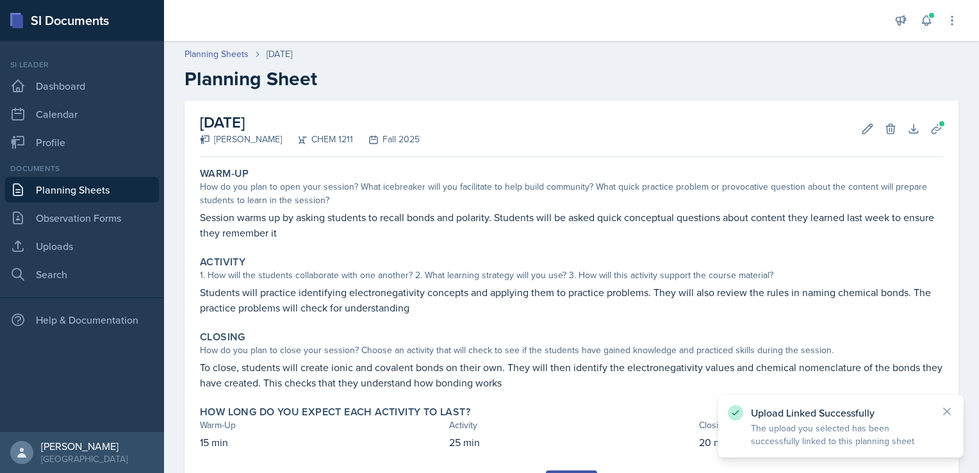
scroll to position [64, 0]
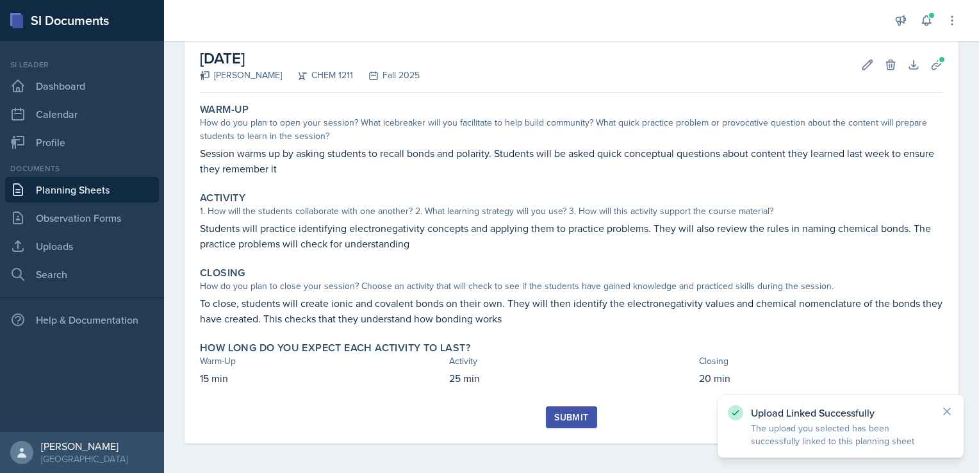
click at [565, 416] on div "Submit" at bounding box center [571, 417] width 34 height 10
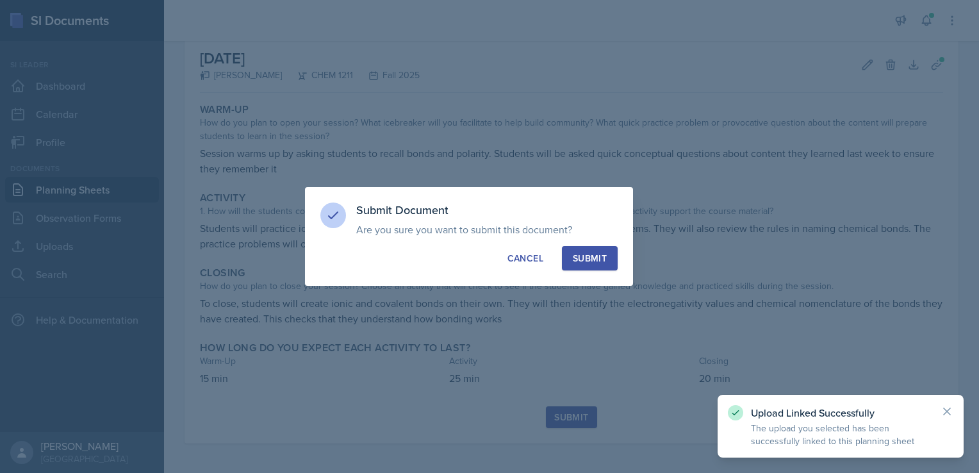
click at [589, 256] on div "Submit" at bounding box center [590, 258] width 34 height 13
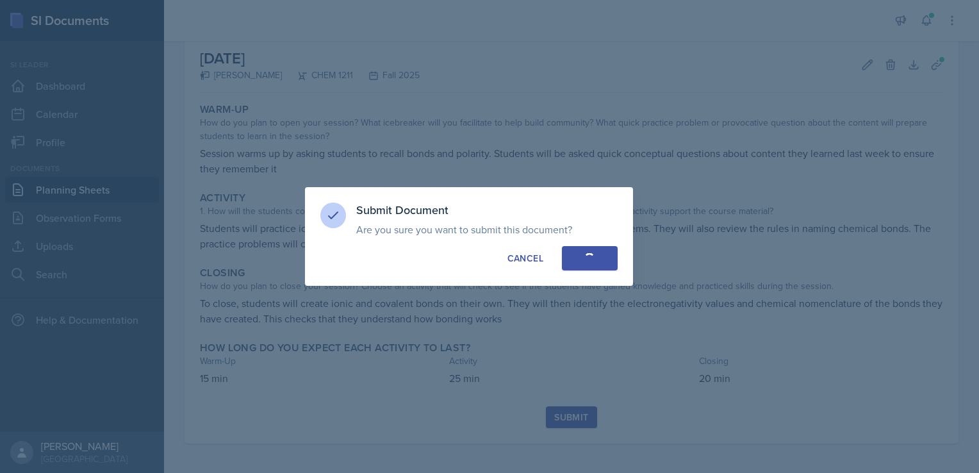
scroll to position [28, 0]
